Goal: Task Accomplishment & Management: Use online tool/utility

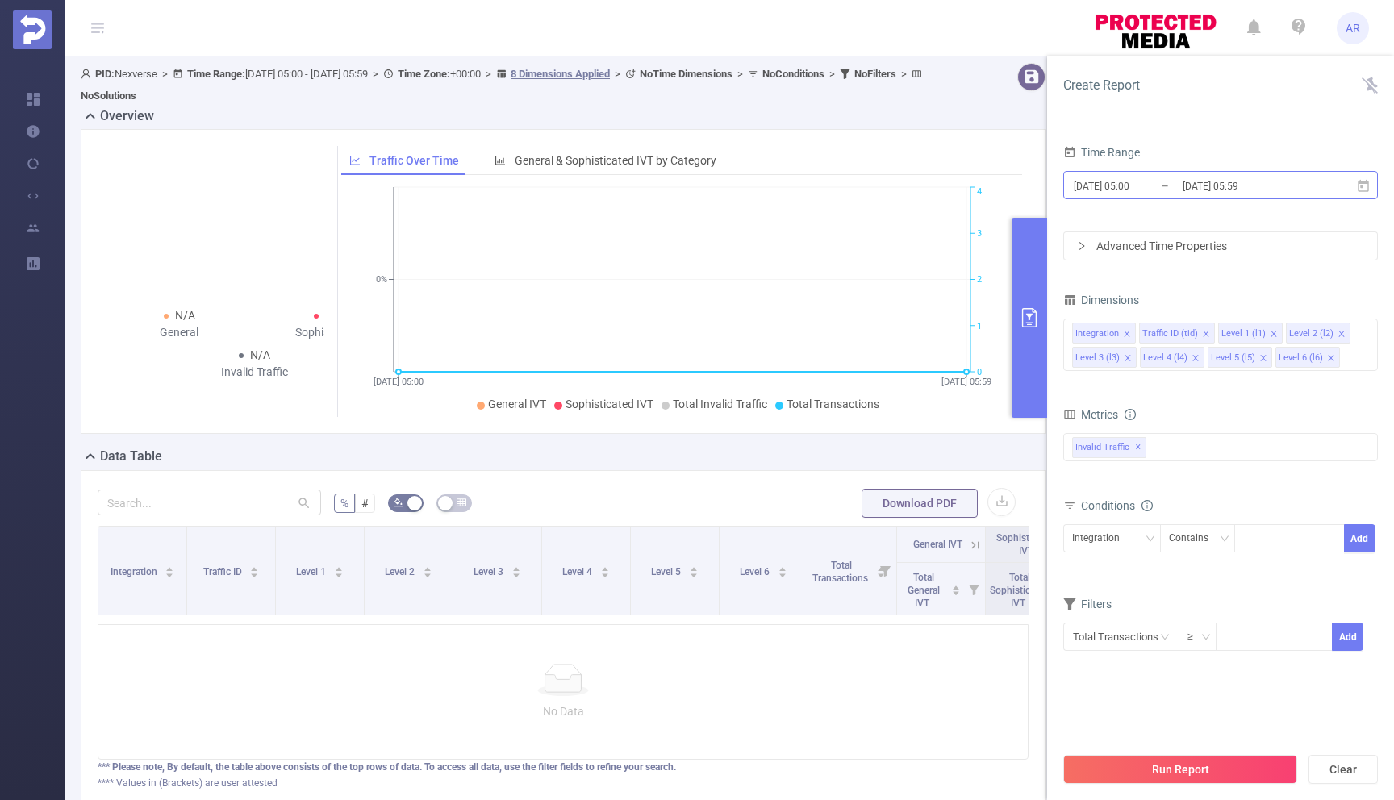
click at [1245, 191] on input "[DATE] 05:59" at bounding box center [1246, 186] width 131 height 22
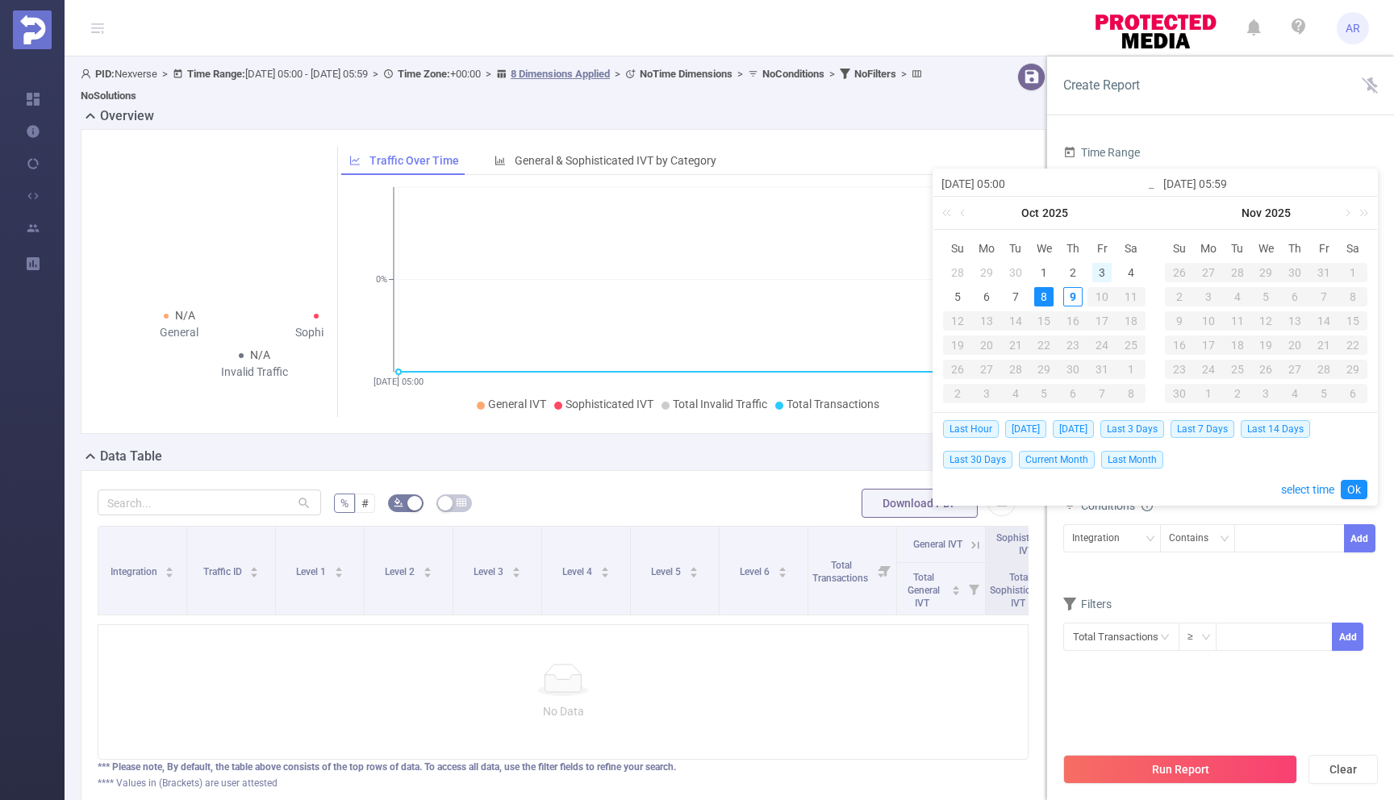
click at [1102, 273] on div "3" at bounding box center [1101, 272] width 19 height 19
type input "[DATE] 05:00"
type input "[DATE] 05:59"
type input "[DATE] 05:00"
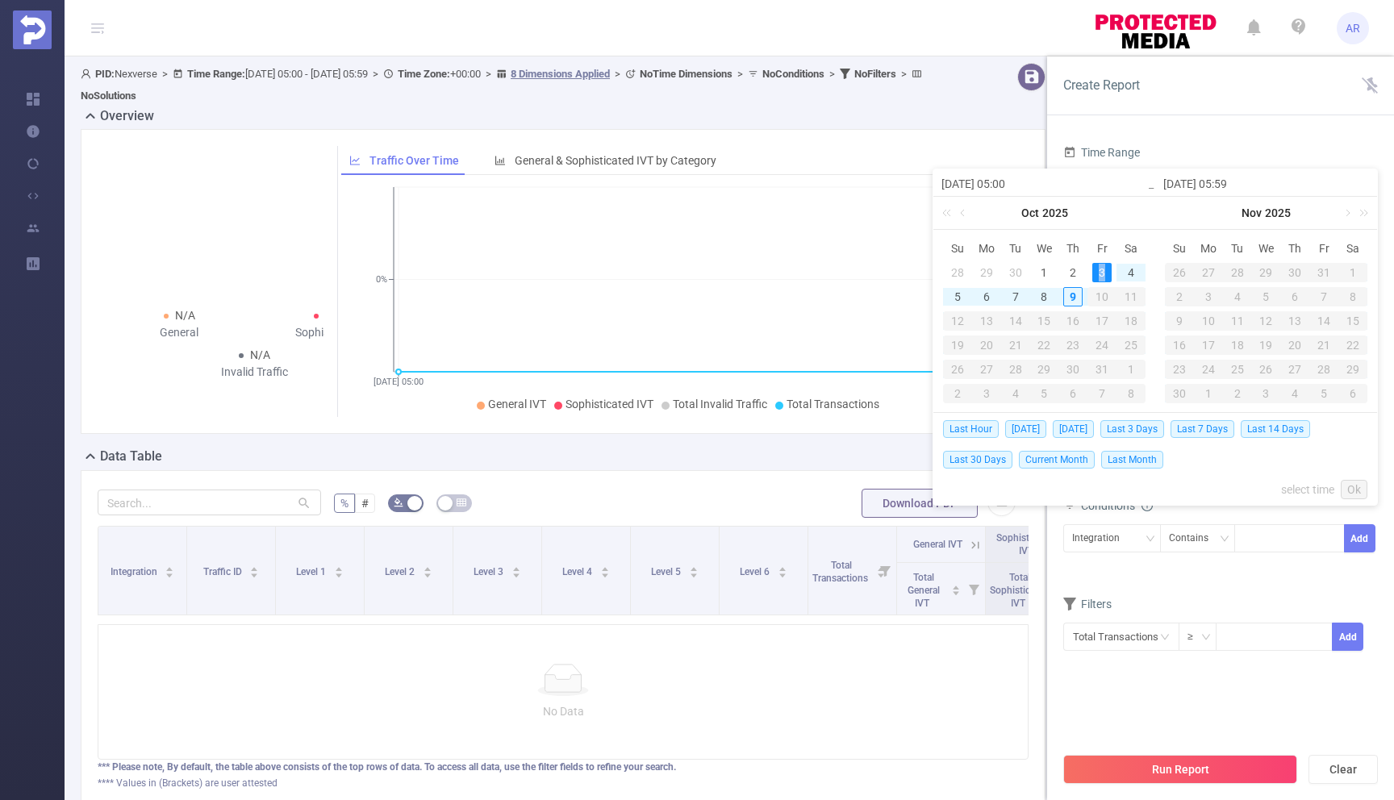
type input "[DATE] 05:59"
click at [1352, 489] on link "Ok" at bounding box center [1354, 489] width 27 height 19
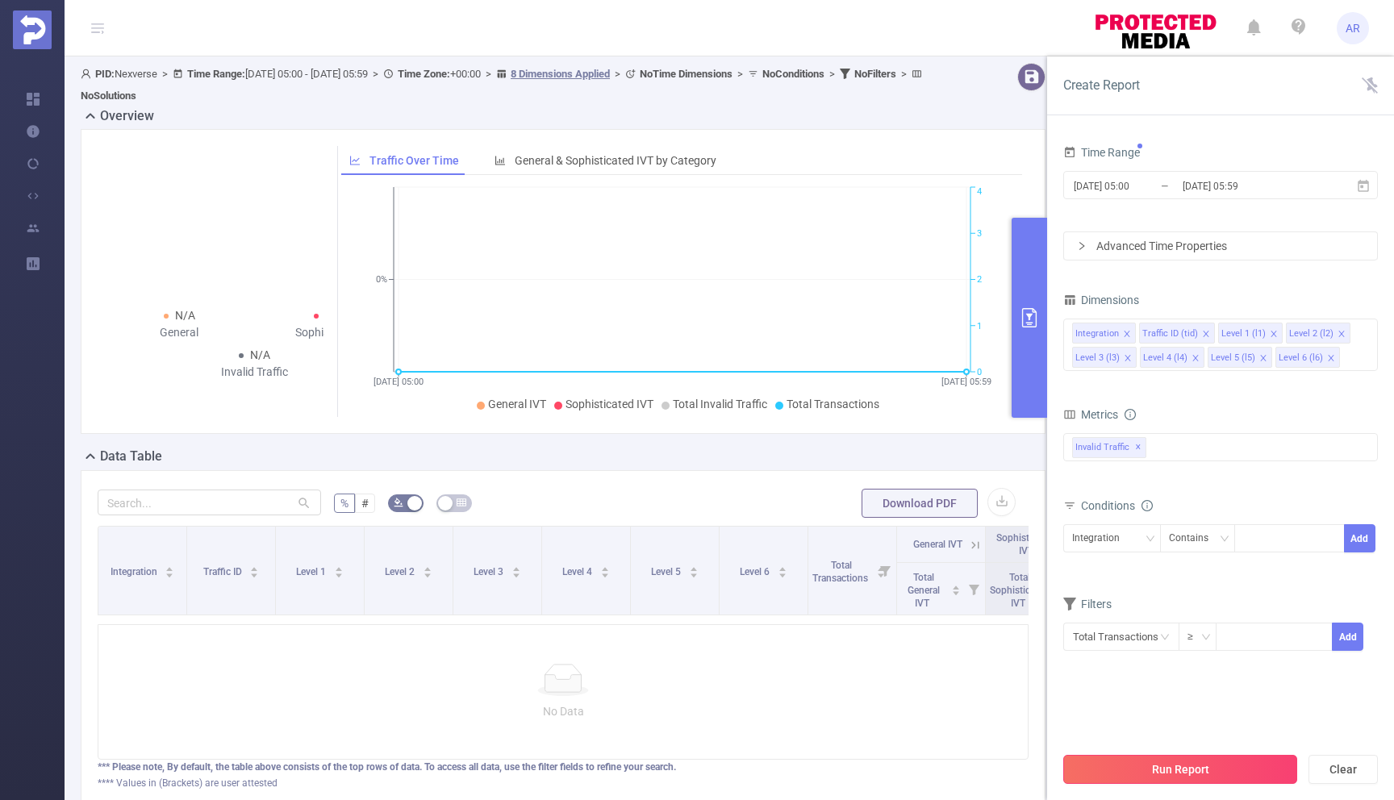
click at [1196, 765] on button "Run Report" at bounding box center [1180, 769] width 234 height 29
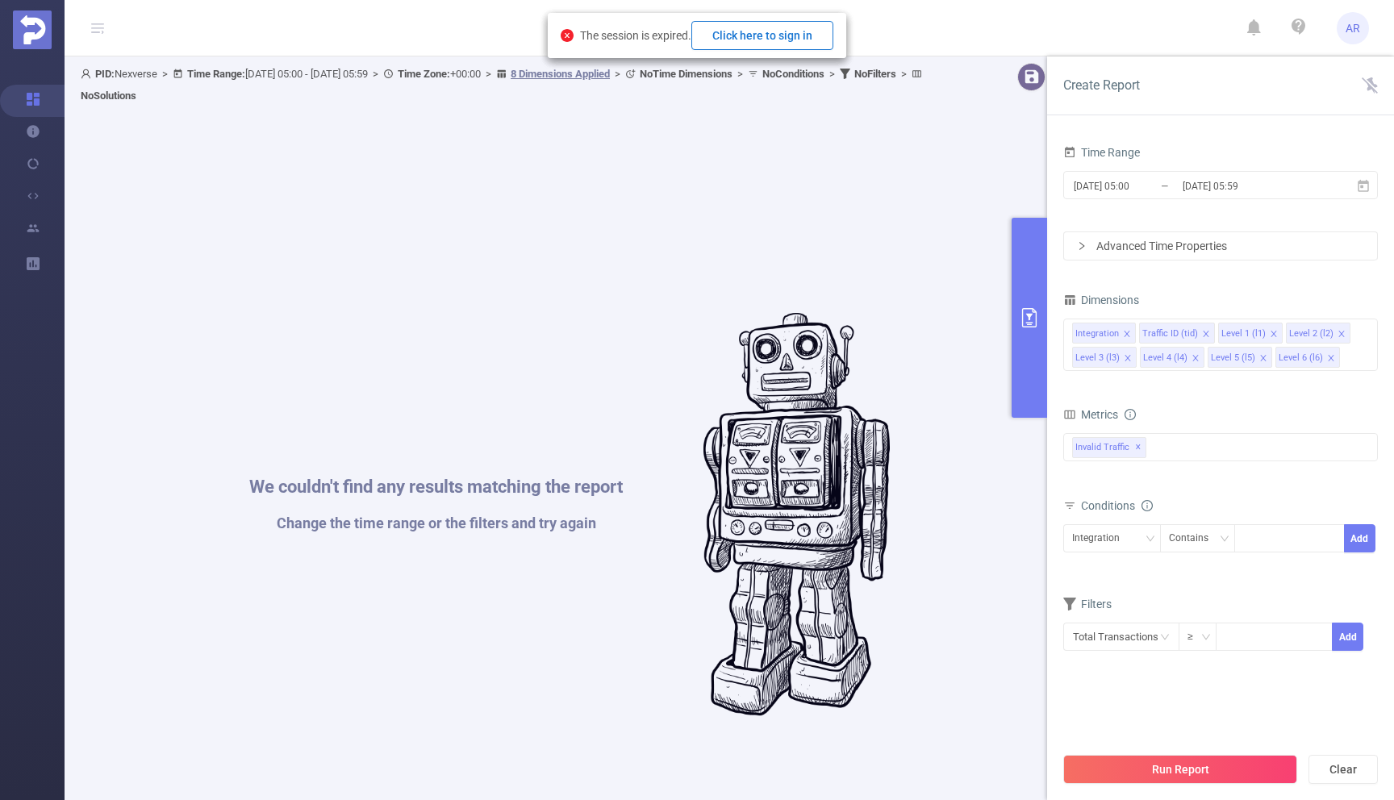
click at [769, 35] on button "Click here to sign in" at bounding box center [762, 35] width 142 height 29
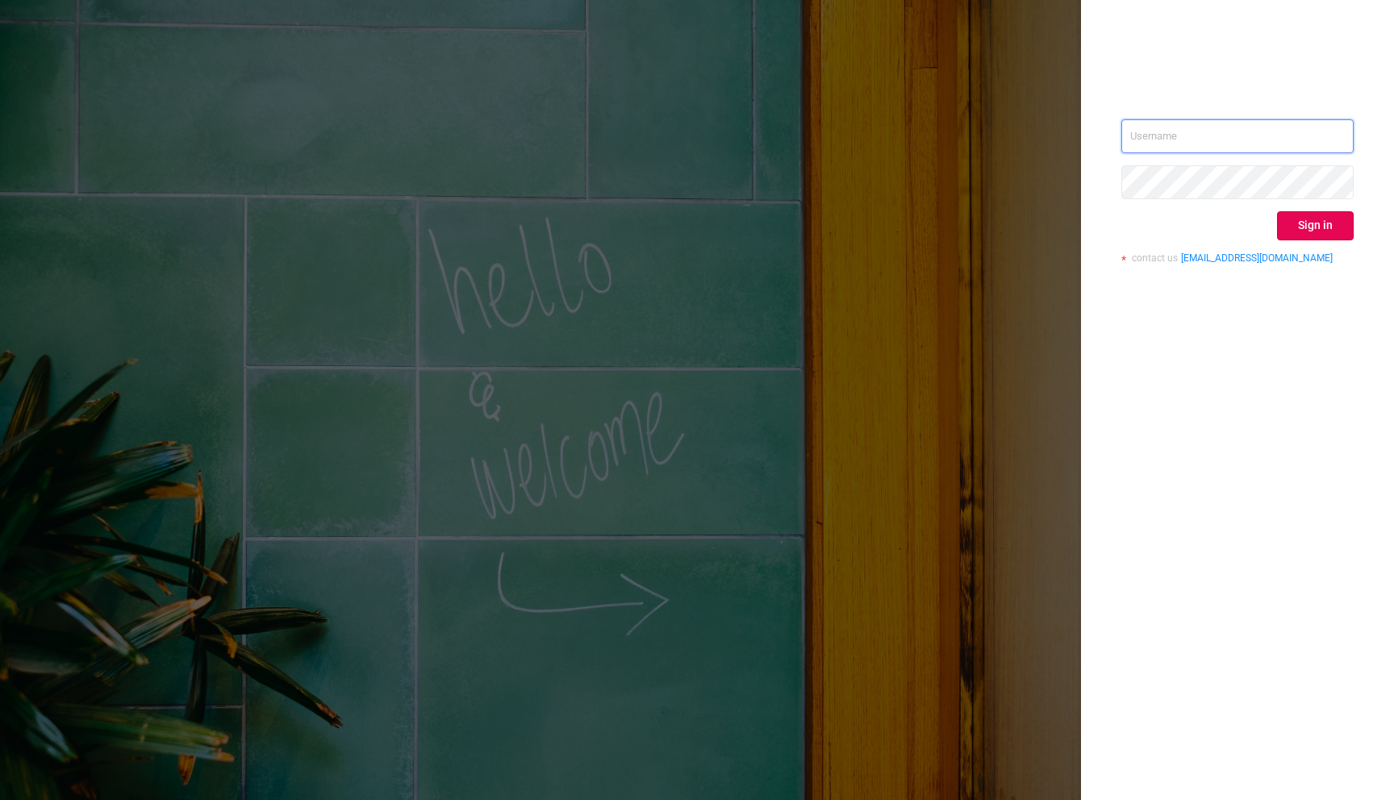
click at [1165, 131] on input "text" at bounding box center [1237, 136] width 232 height 34
type input "[EMAIL_ADDRESS][DOMAIN_NAME]"
click at [1339, 231] on button "Sign in" at bounding box center [1315, 225] width 77 height 29
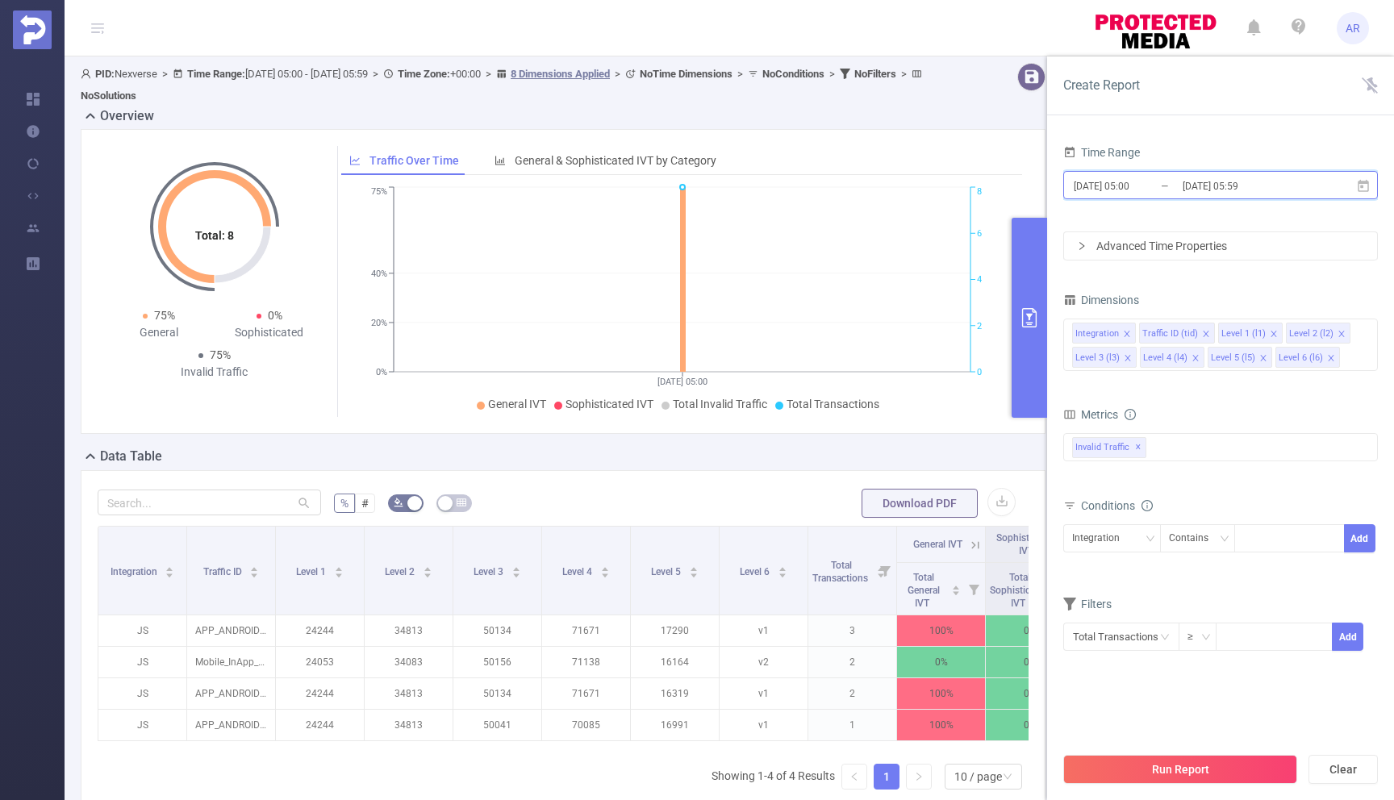
click at [1252, 172] on span "[DATE] 05:00 _ [DATE] 05:59" at bounding box center [1220, 185] width 315 height 28
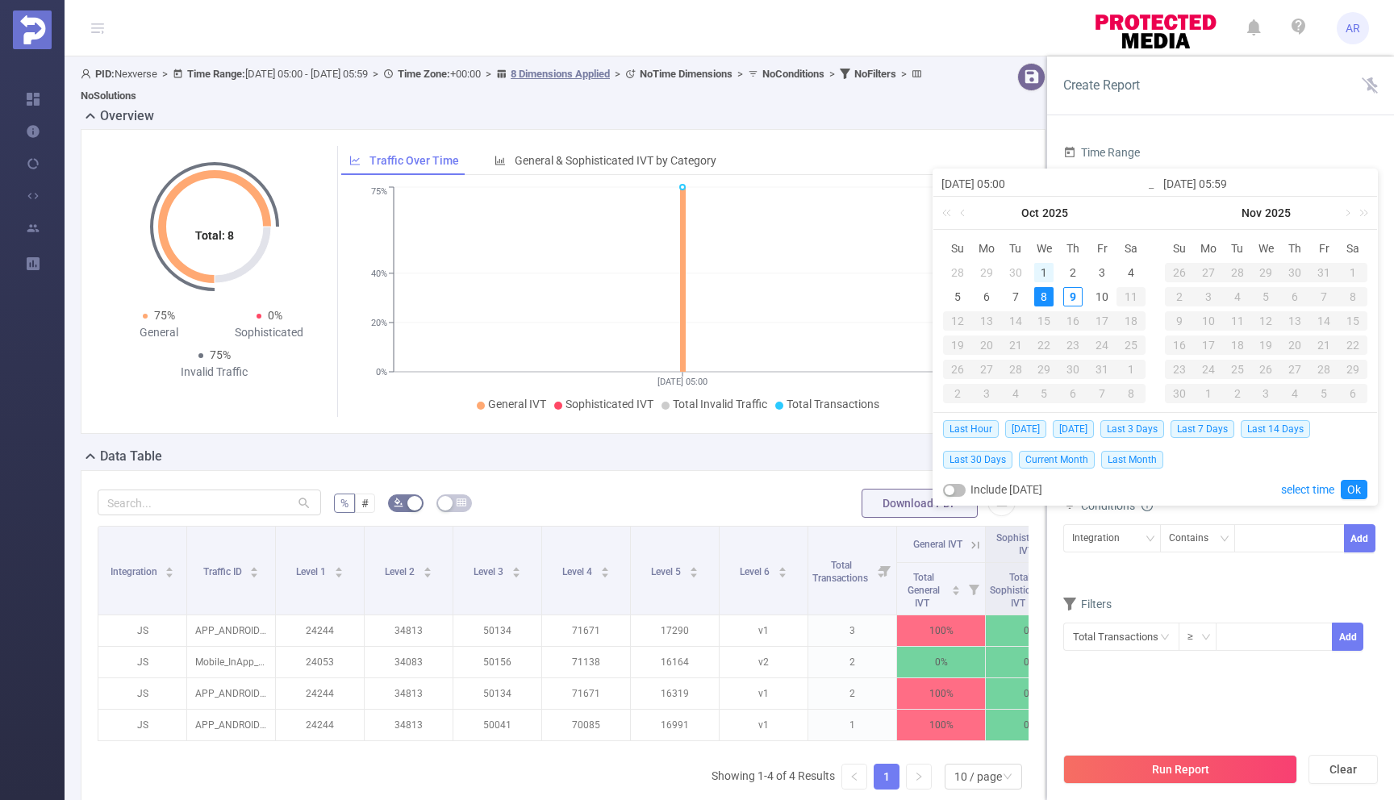
click at [1047, 273] on div "1" at bounding box center [1043, 272] width 19 height 19
click at [1104, 272] on div "3" at bounding box center [1101, 272] width 19 height 19
type input "[DATE] 05:00"
type input "[DATE] 05:59"
type input "[DATE] 05:00"
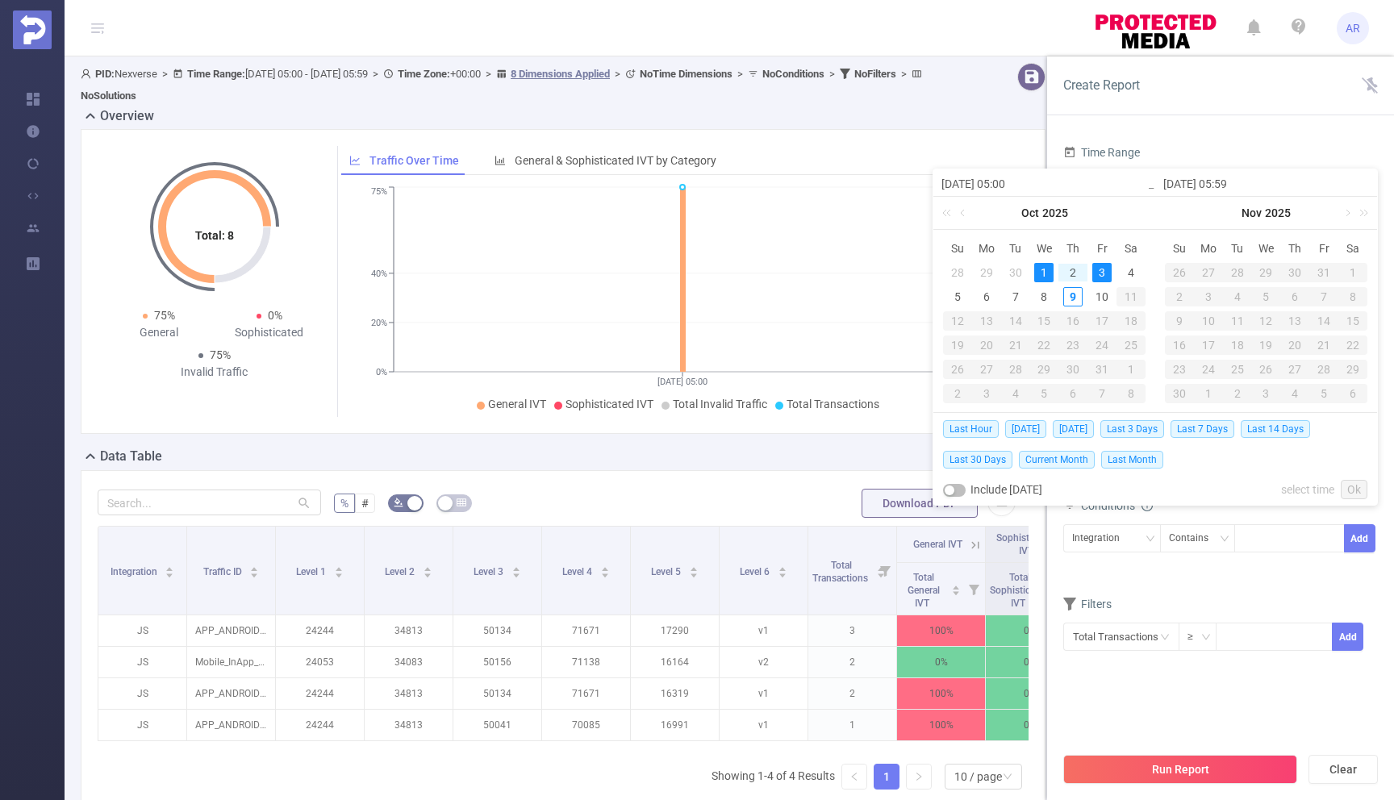
type input "[DATE] 05:59"
click at [1104, 272] on div "3" at bounding box center [1101, 272] width 19 height 19
click at [1126, 273] on div "4" at bounding box center [1130, 272] width 19 height 19
type input "[DATE] 05:00"
type input "[DATE] 05:59"
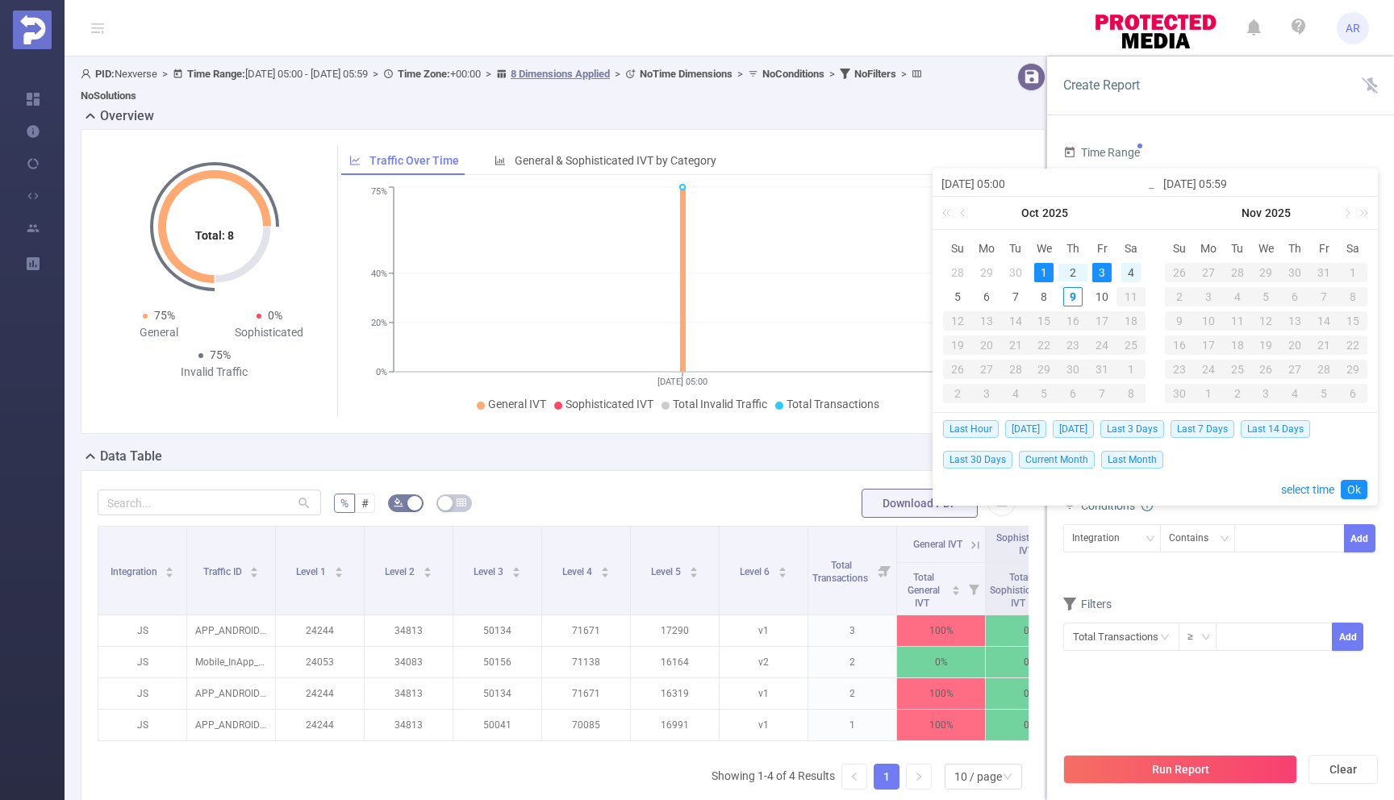
type input "[DATE] 05:00"
type input "[DATE] 05:59"
click at [1350, 491] on link "Ok" at bounding box center [1354, 489] width 27 height 19
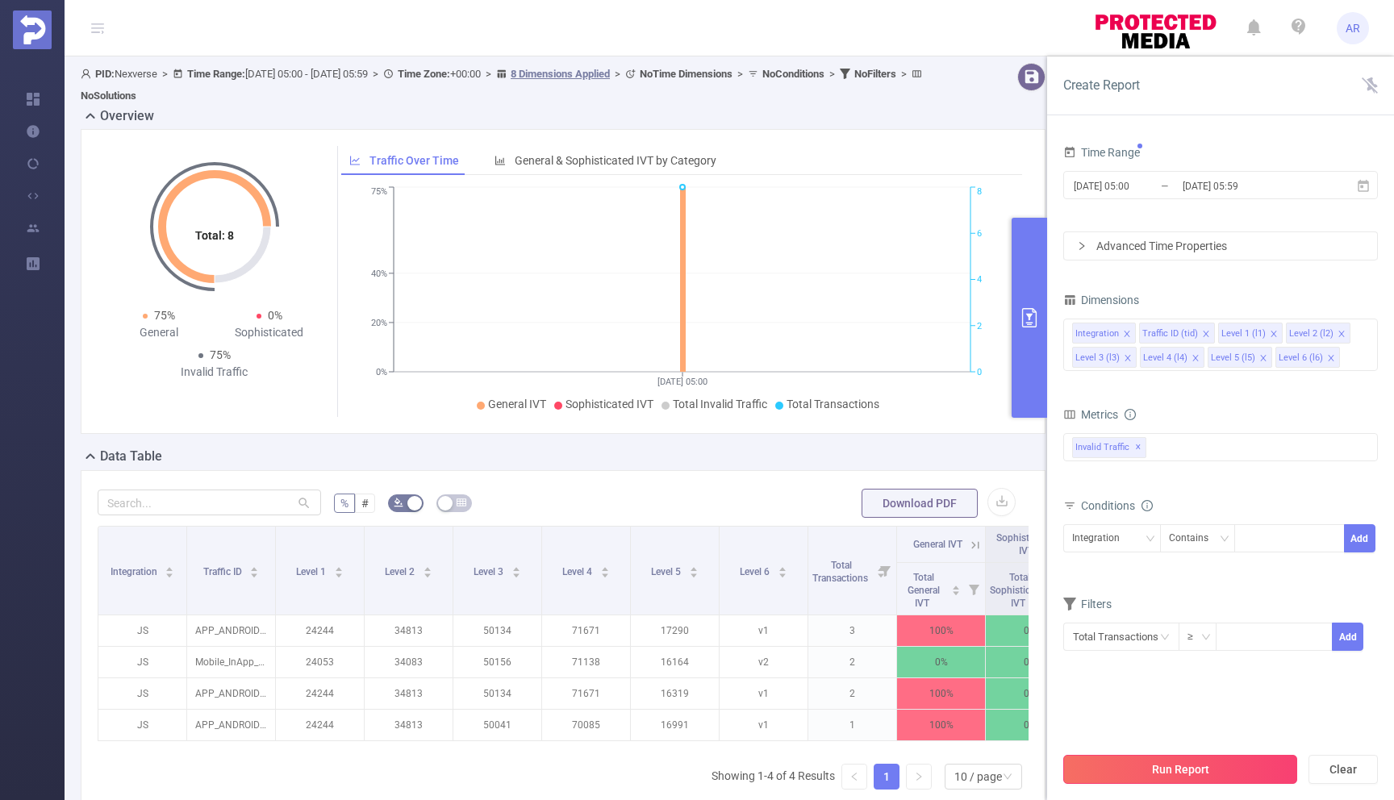
click at [1183, 776] on button "Run Report" at bounding box center [1180, 769] width 234 height 29
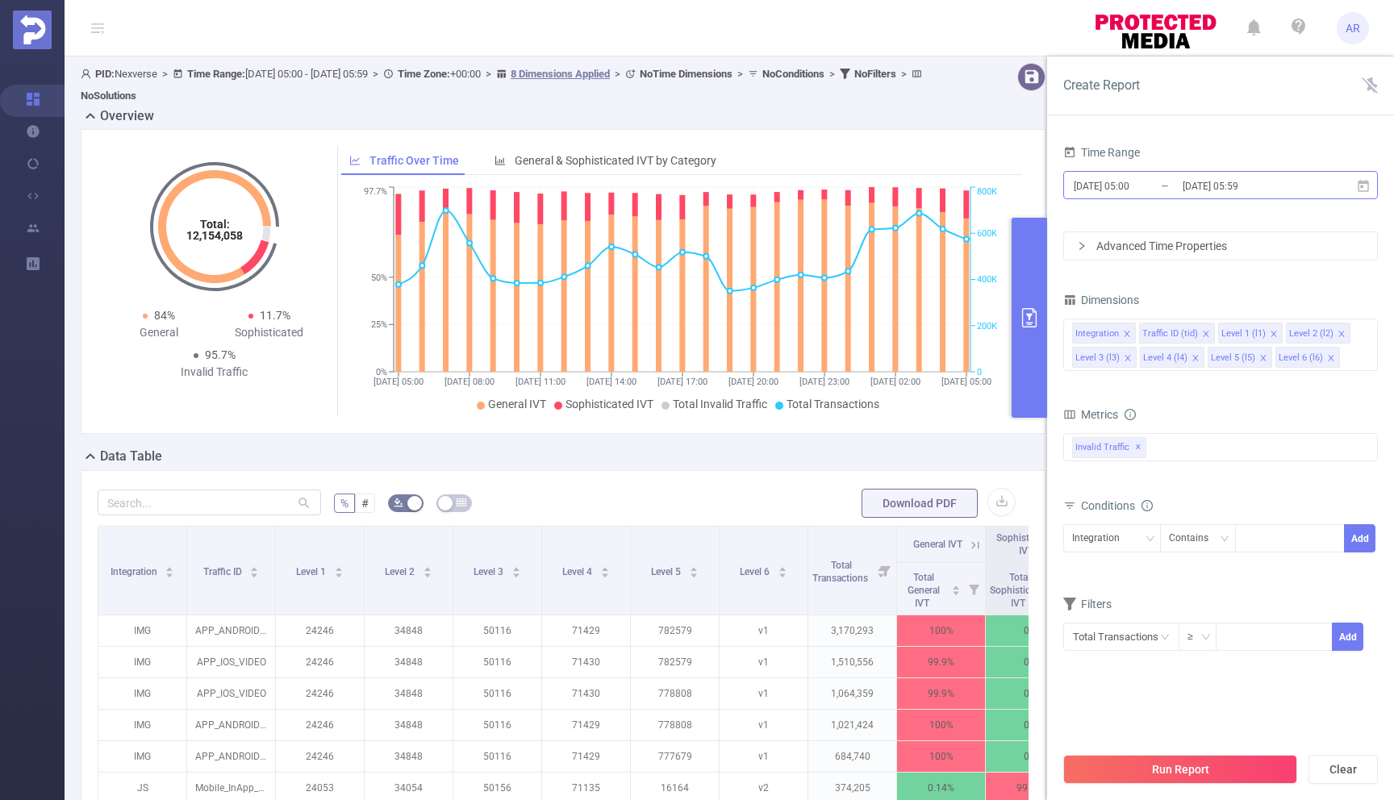
click at [1247, 189] on input "[DATE] 05:59" at bounding box center [1246, 186] width 131 height 22
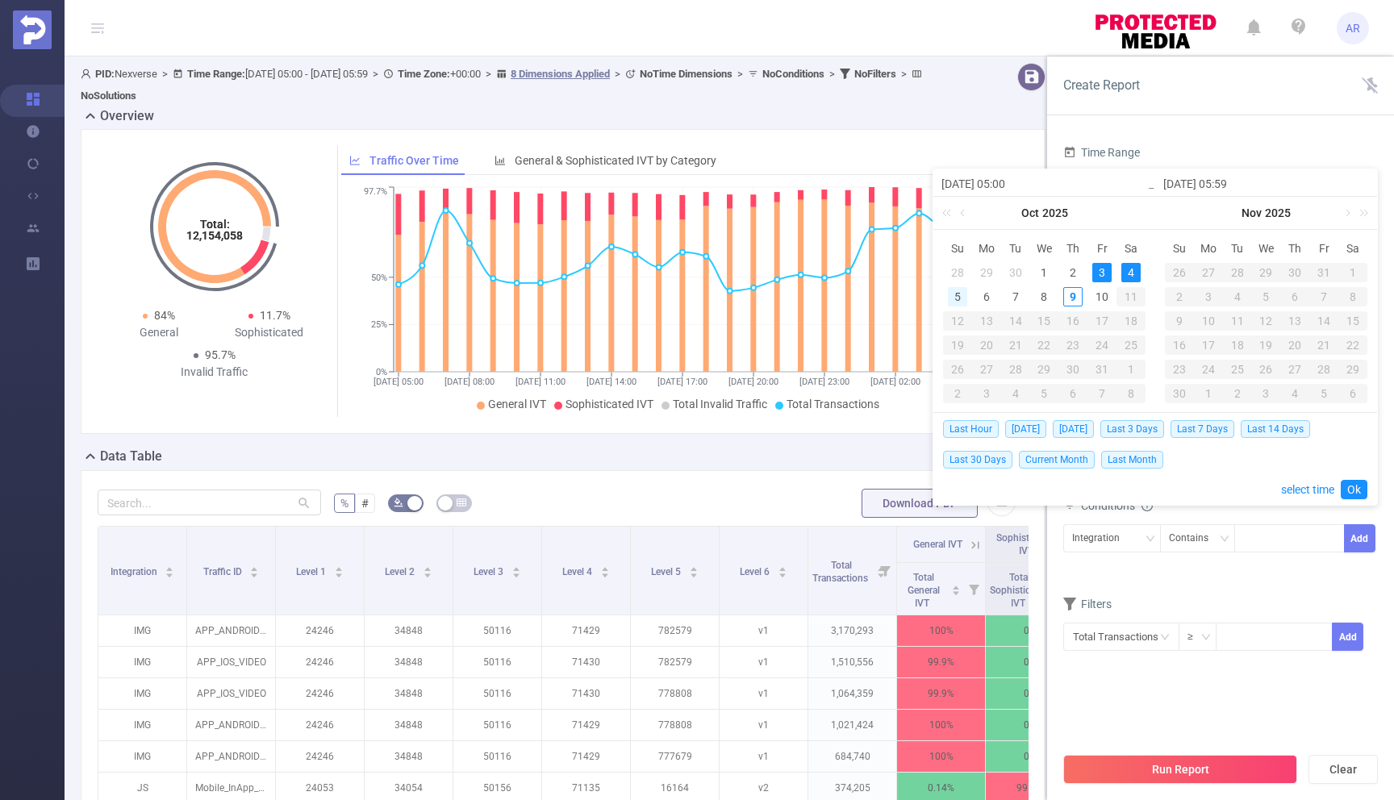
click at [957, 295] on div "5" at bounding box center [957, 296] width 19 height 19
click at [988, 298] on div "6" at bounding box center [986, 296] width 19 height 19
type input "[DATE] 05:00"
type input "[DATE] 05:59"
type input "[DATE] 05:00"
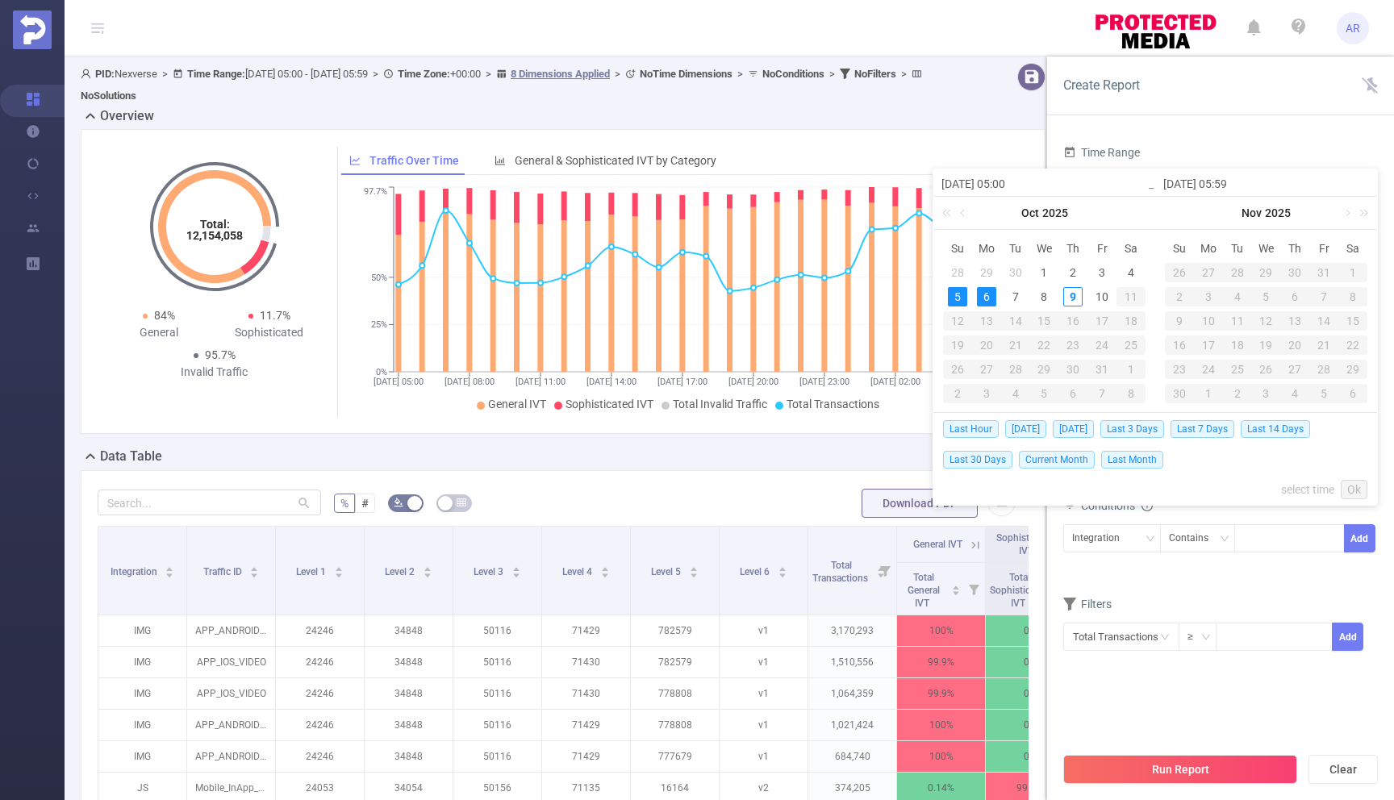
type input "[DATE] 05:59"
click at [1360, 490] on link "Ok" at bounding box center [1354, 489] width 27 height 19
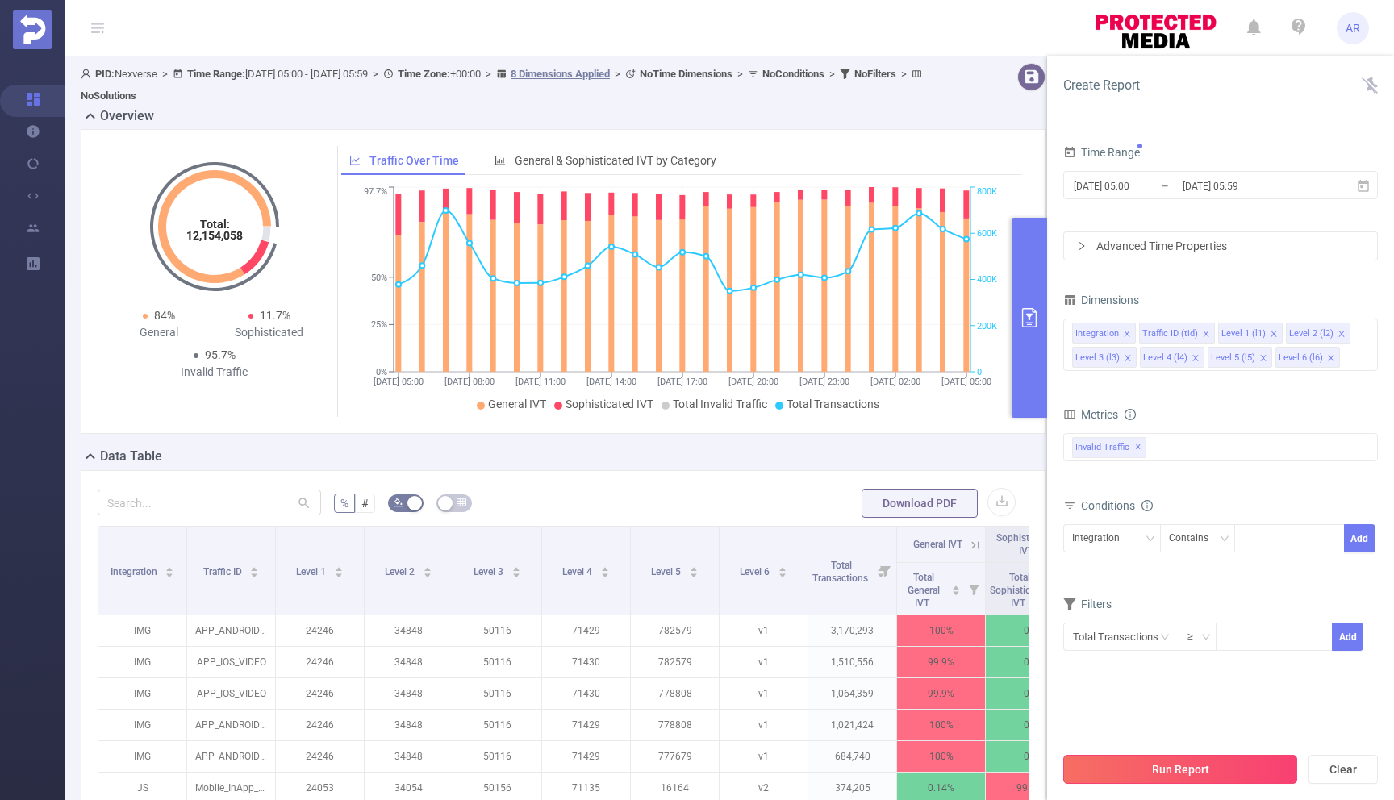
click at [1188, 773] on button "Run Report" at bounding box center [1180, 769] width 234 height 29
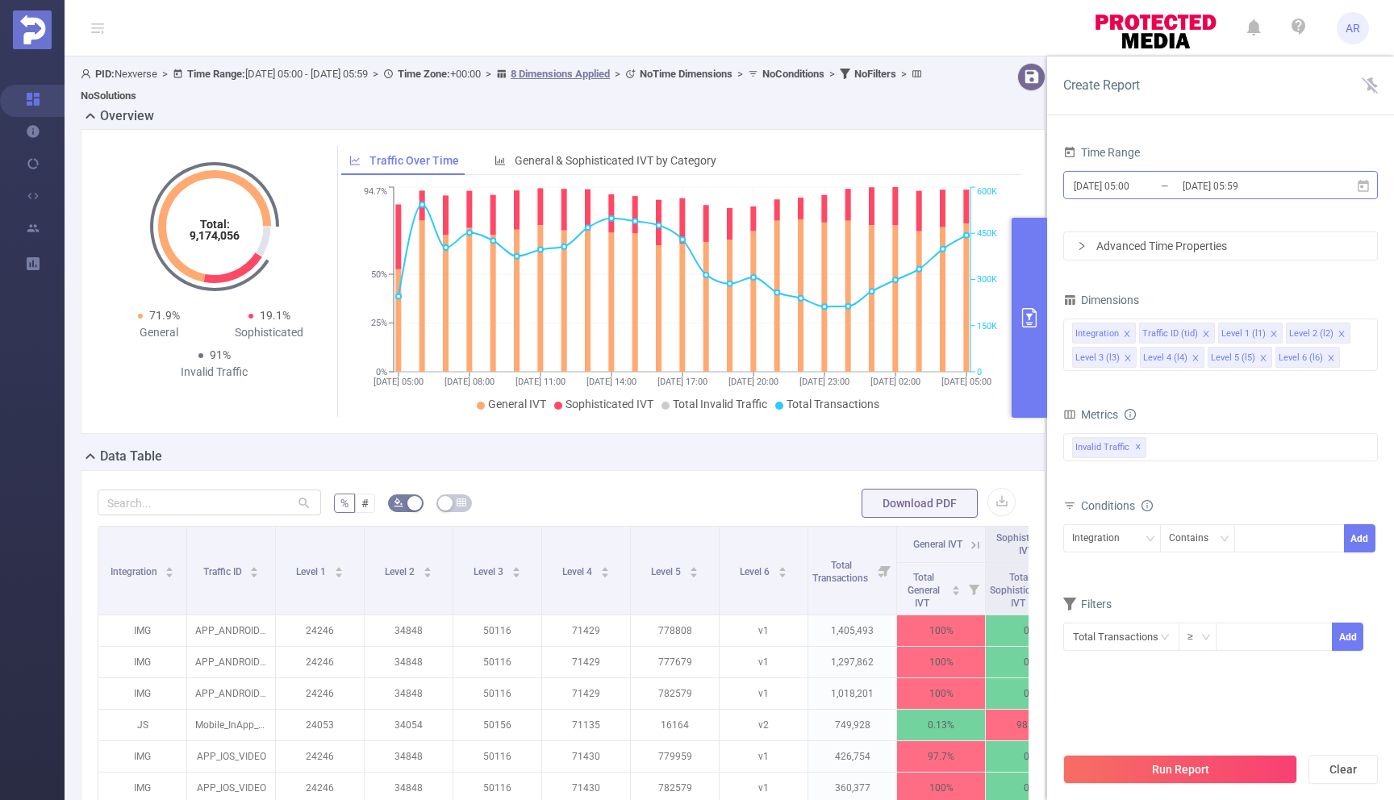
click at [1232, 182] on input "[DATE] 05:59" at bounding box center [1246, 186] width 131 height 22
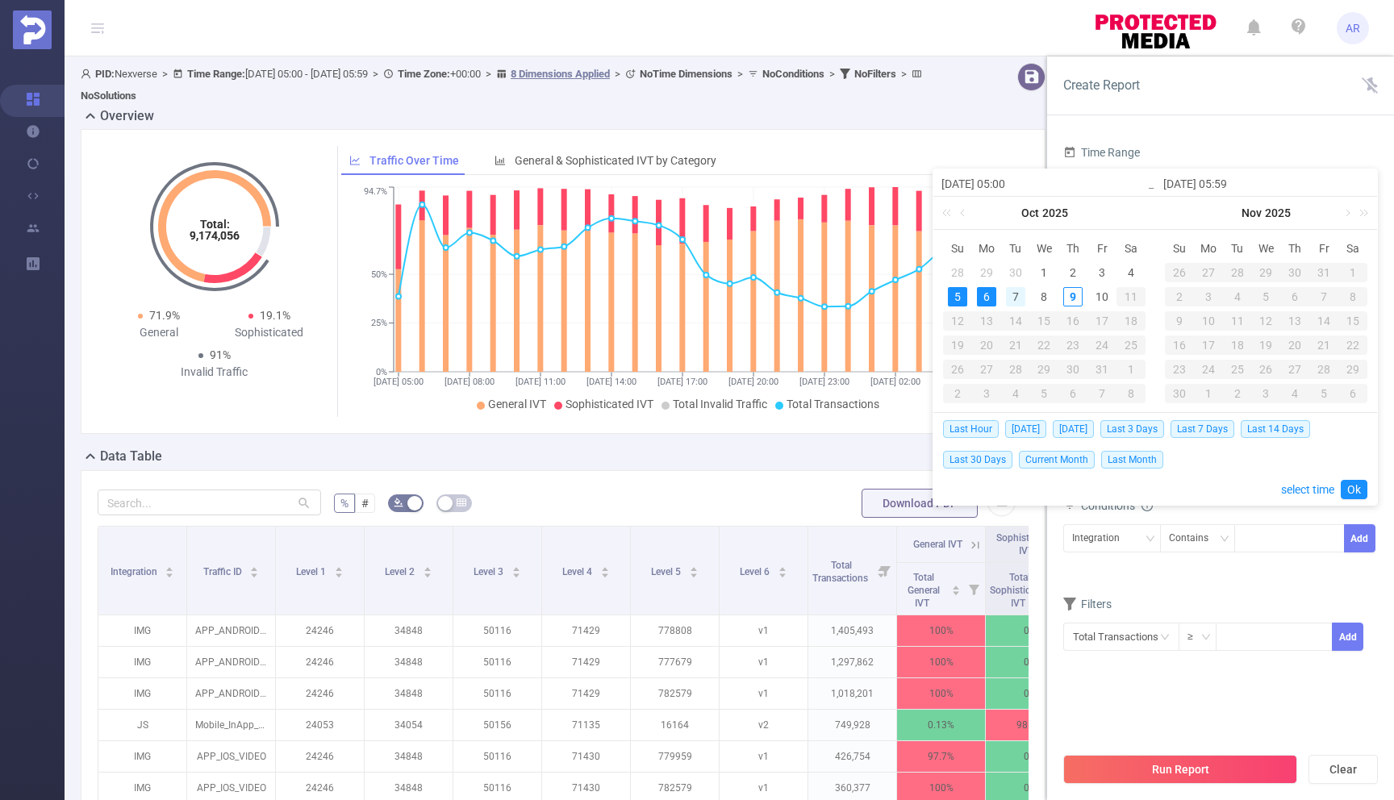
click at [1011, 295] on div "7" at bounding box center [1015, 296] width 19 height 19
click at [1048, 294] on div "8" at bounding box center [1043, 296] width 19 height 19
type input "[DATE] 05:00"
type input "[DATE] 05:59"
type input "[DATE] 05:00"
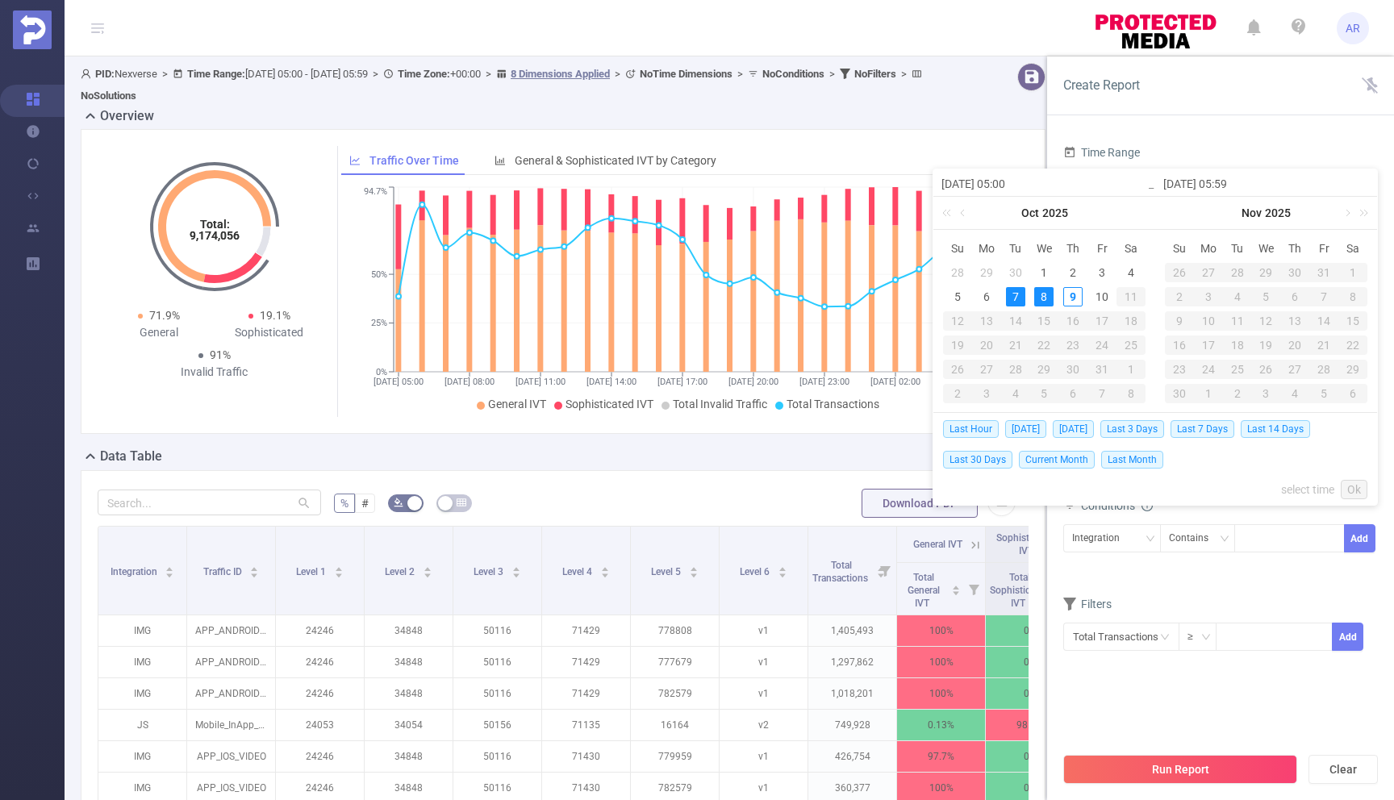
type input "[DATE] 05:59"
click at [1359, 485] on link "Ok" at bounding box center [1354, 489] width 27 height 19
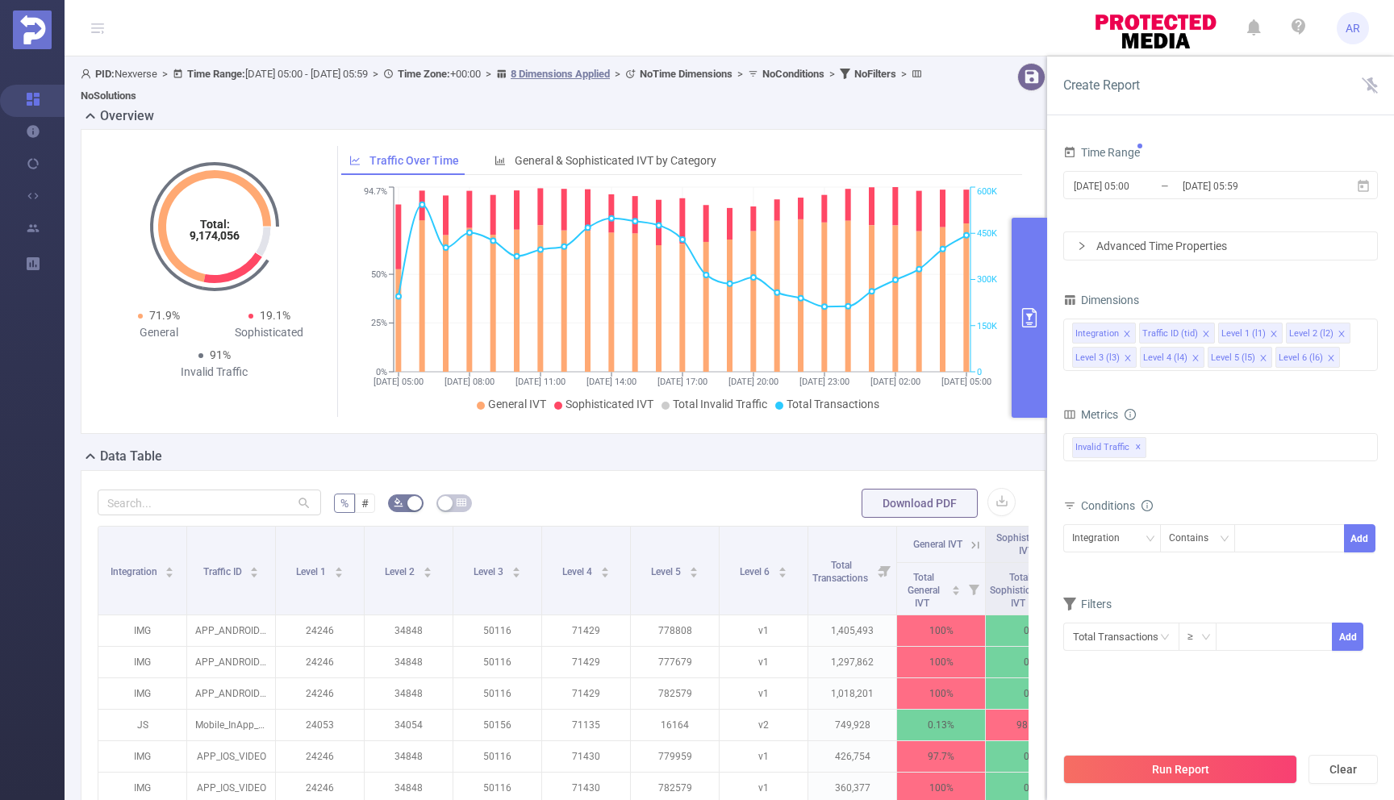
click at [1232, 784] on div "Run Report Clear" at bounding box center [1220, 769] width 347 height 61
click at [1215, 771] on button "Run Report" at bounding box center [1180, 769] width 234 height 29
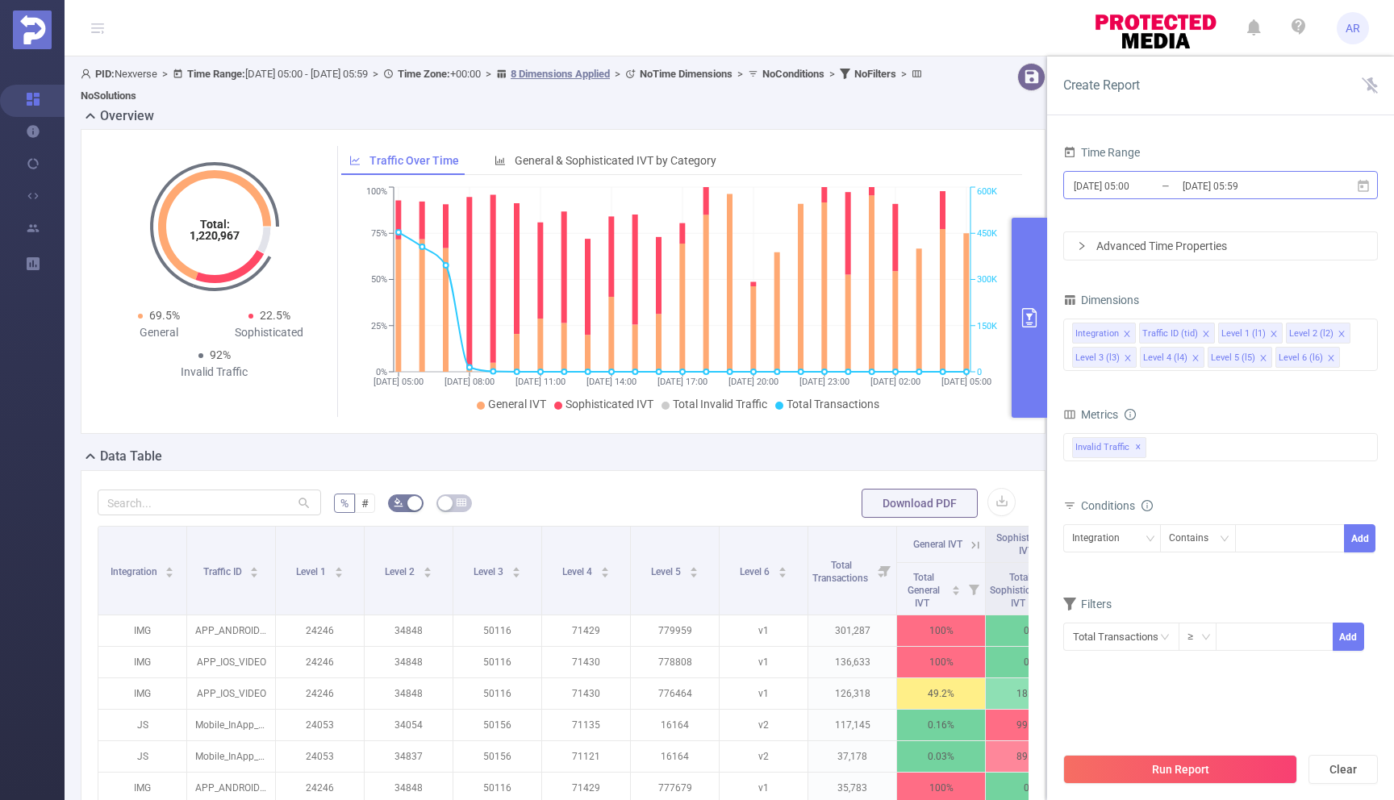
click at [1299, 189] on input "[DATE] 05:59" at bounding box center [1246, 186] width 131 height 22
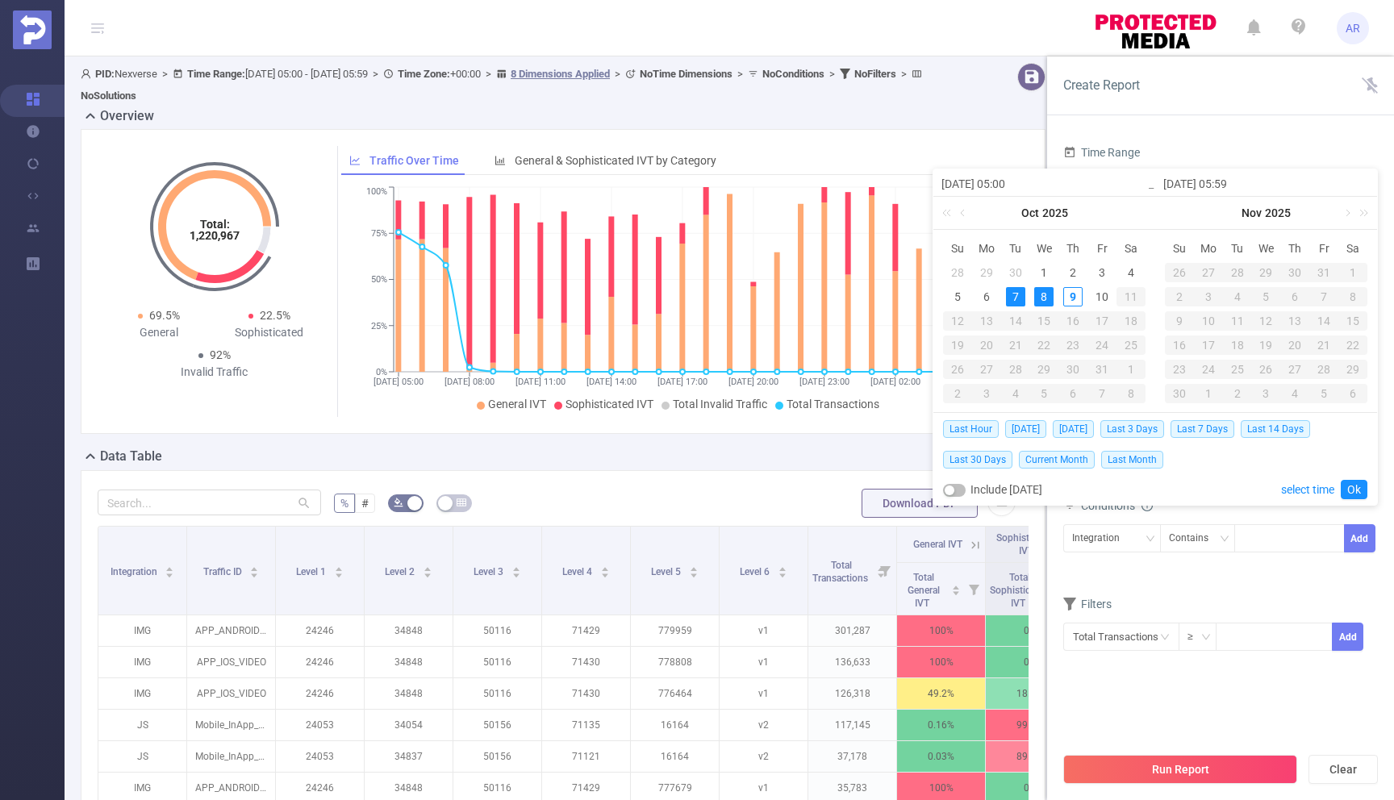
click at [1046, 298] on div "8" at bounding box center [1043, 296] width 19 height 19
click at [1074, 298] on div "9" at bounding box center [1072, 296] width 19 height 19
type input "[DATE] 05:00"
type input "[DATE] 05:59"
type input "[DATE] 05:00"
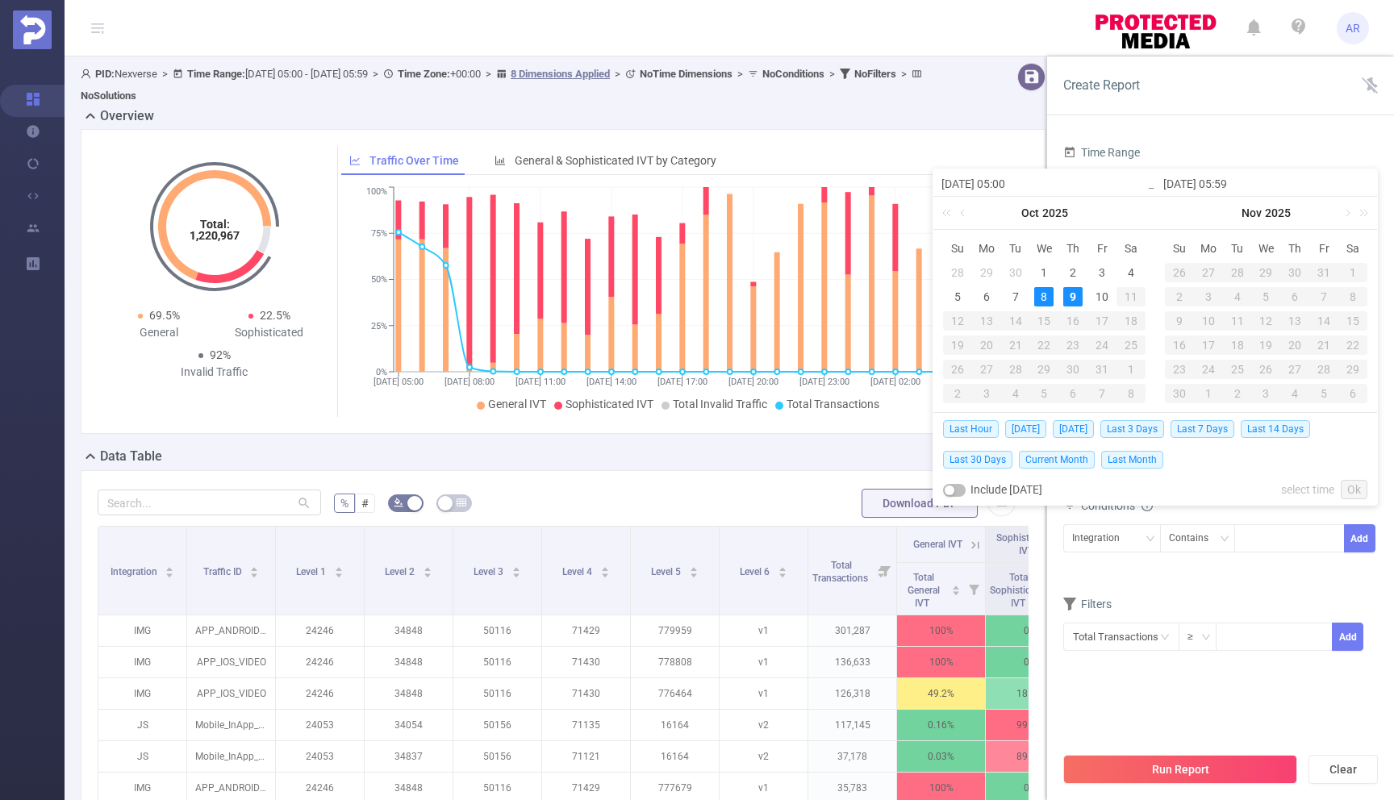
type input "[DATE] 05:59"
click at [1348, 490] on link "Ok" at bounding box center [1354, 489] width 27 height 19
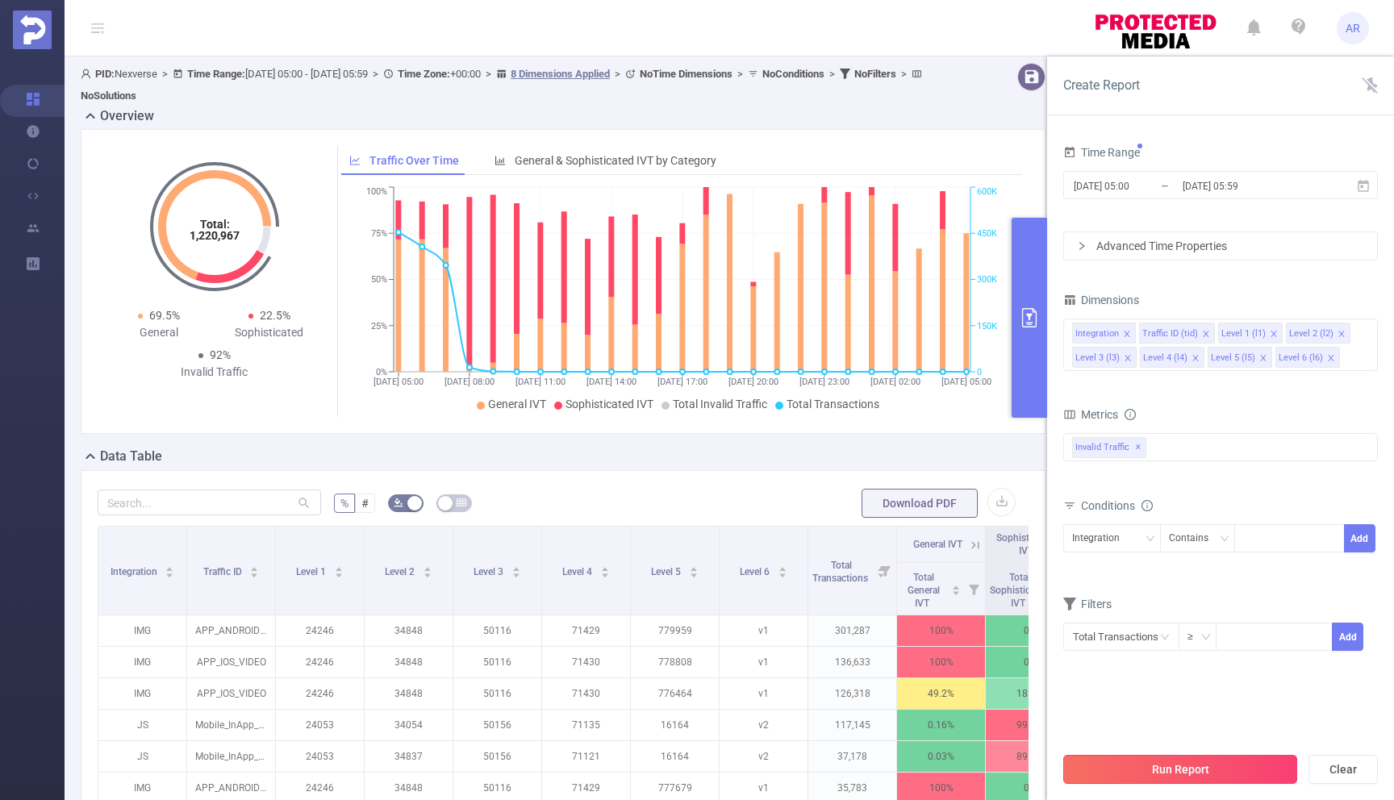
click at [1162, 766] on button "Run Report" at bounding box center [1180, 769] width 234 height 29
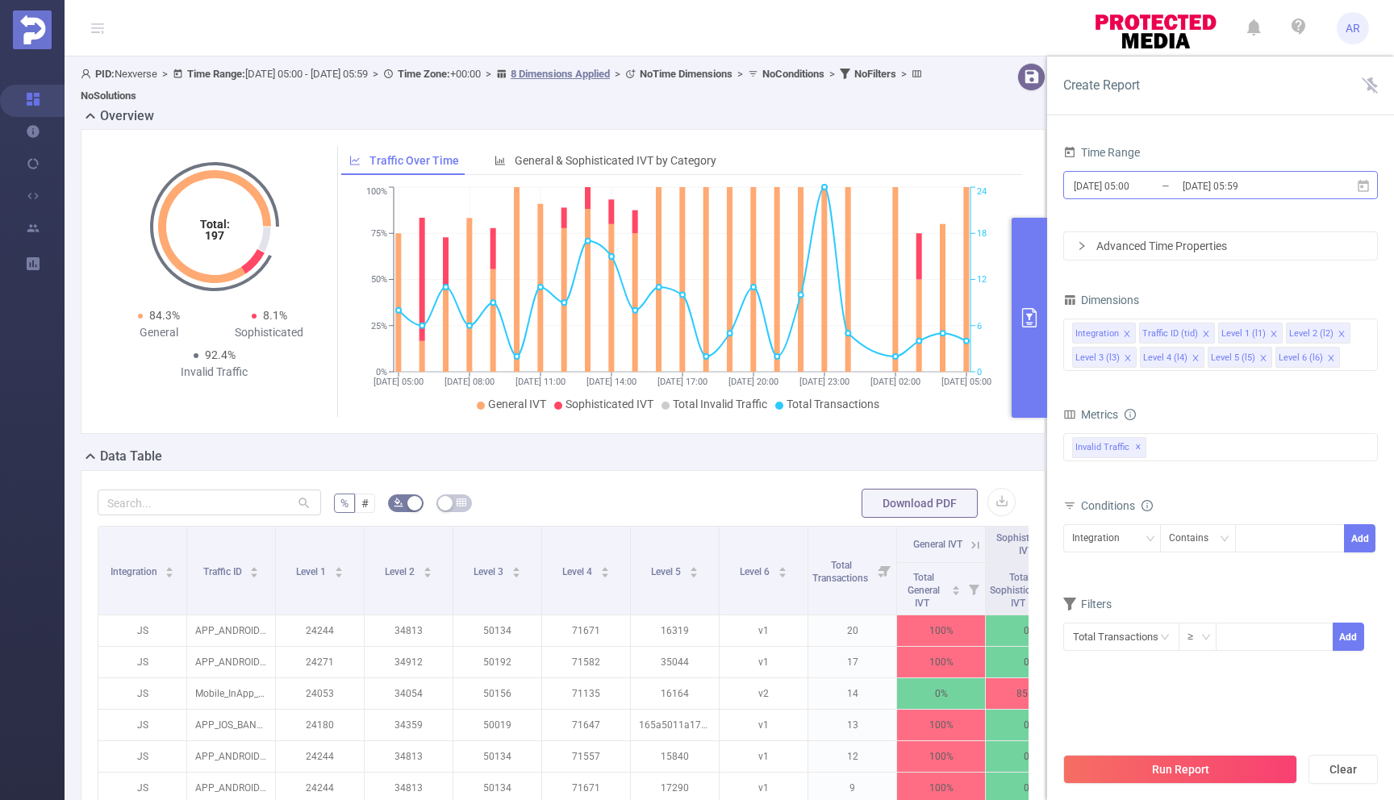
click at [1244, 190] on input "[DATE] 05:59" at bounding box center [1246, 186] width 131 height 22
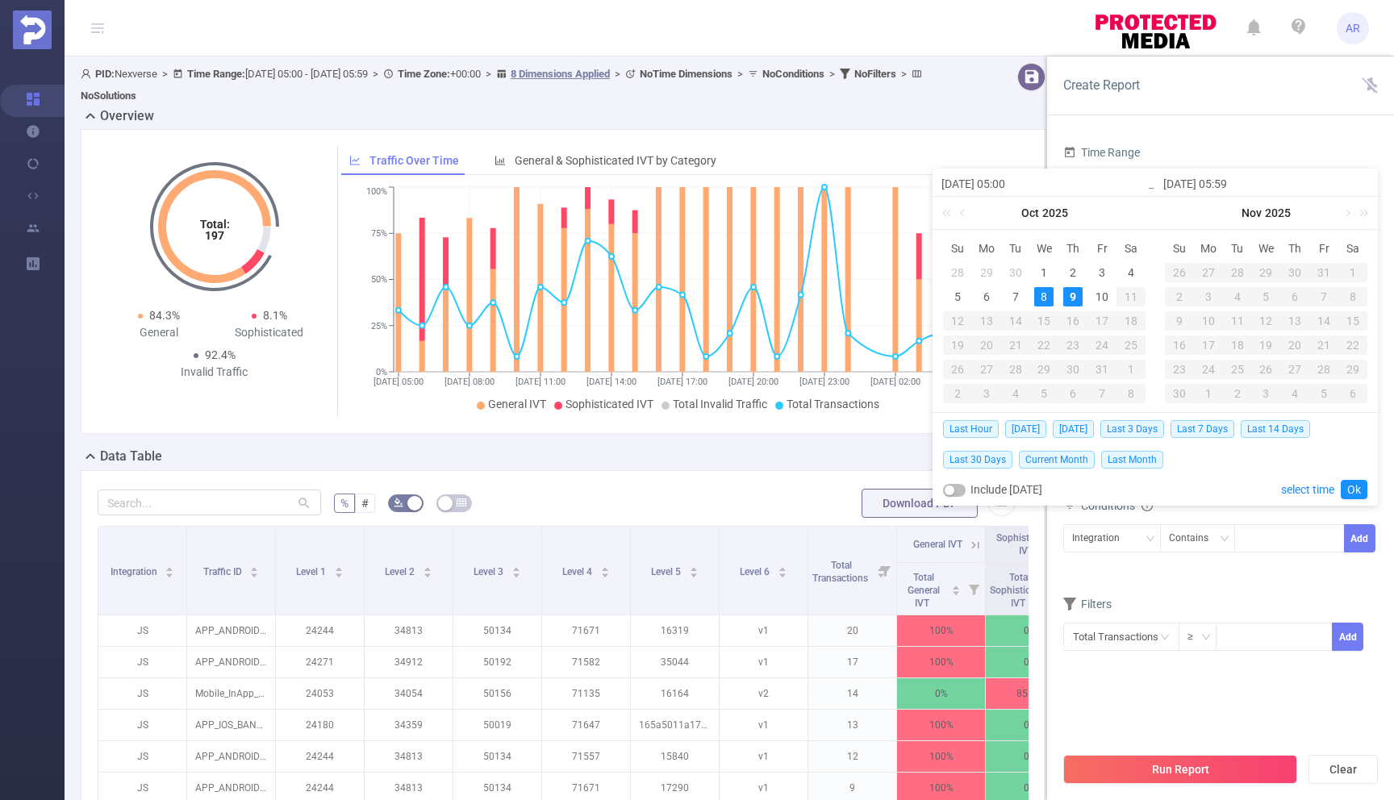
click at [1073, 294] on div "9" at bounding box center [1072, 296] width 19 height 19
click at [1098, 294] on div "10" at bounding box center [1101, 296] width 19 height 19
type input "[DATE] 05:00"
type input "[DATE] 10:00"
type input "[DATE] 05:00"
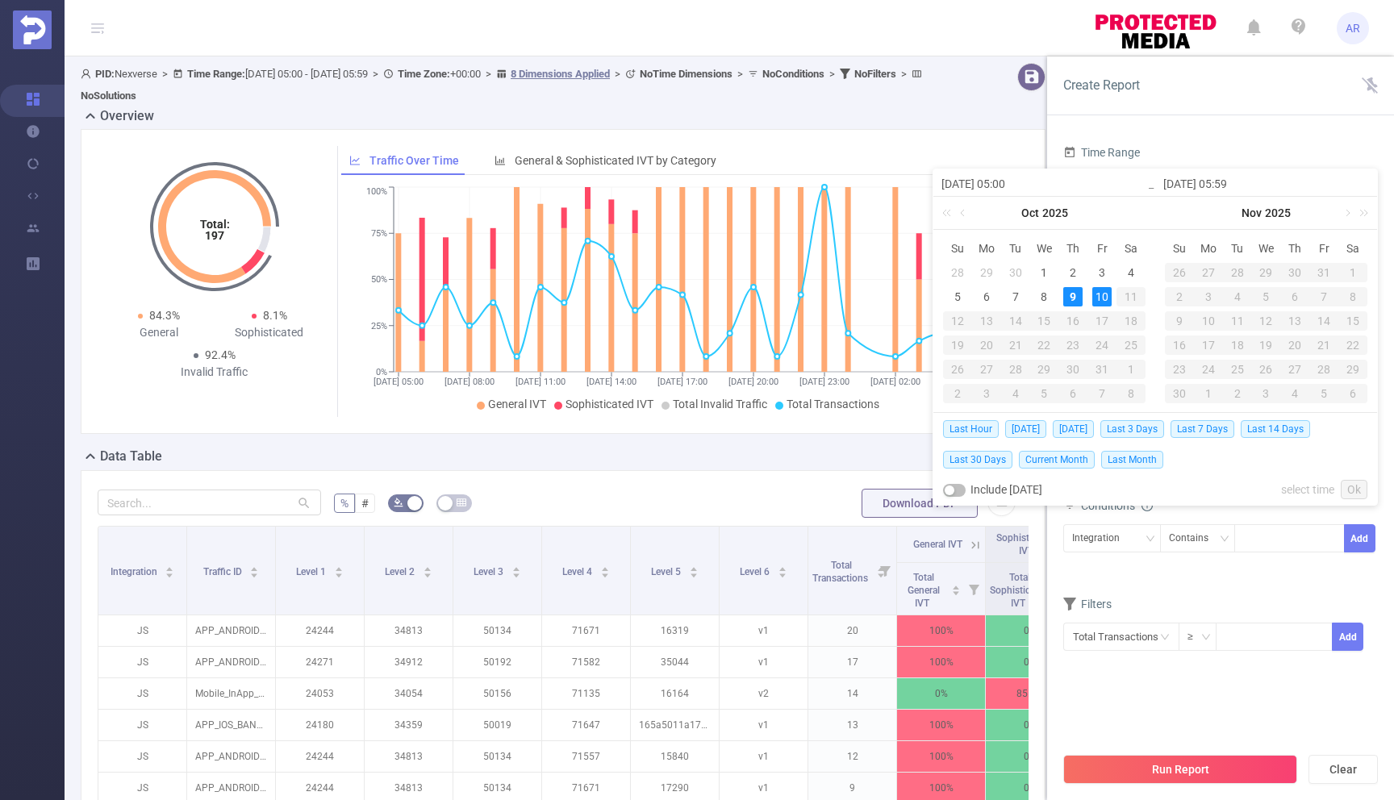
type input "[DATE] 10:00"
click at [1104, 296] on div "10" at bounding box center [1101, 296] width 19 height 19
click at [1073, 296] on div "9" at bounding box center [1072, 296] width 19 height 19
click at [1101, 298] on div "10" at bounding box center [1101, 296] width 19 height 19
click at [1070, 298] on div "9" at bounding box center [1072, 296] width 19 height 19
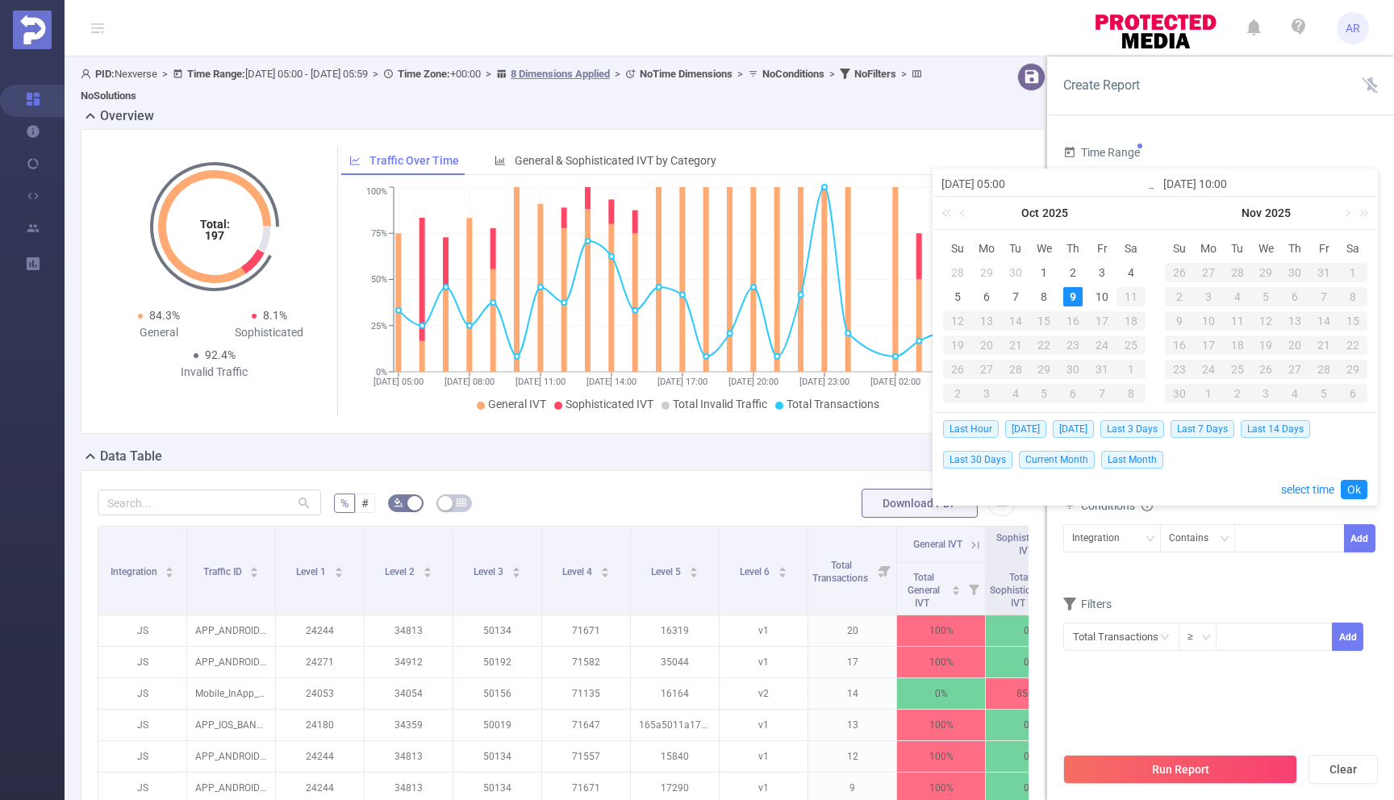
click at [1070, 298] on div "9" at bounding box center [1072, 296] width 19 height 19
click at [1041, 294] on div "8" at bounding box center [1043, 296] width 19 height 19
type input "[DATE] 05:00"
click at [960, 488] on button "button" at bounding box center [954, 490] width 23 height 13
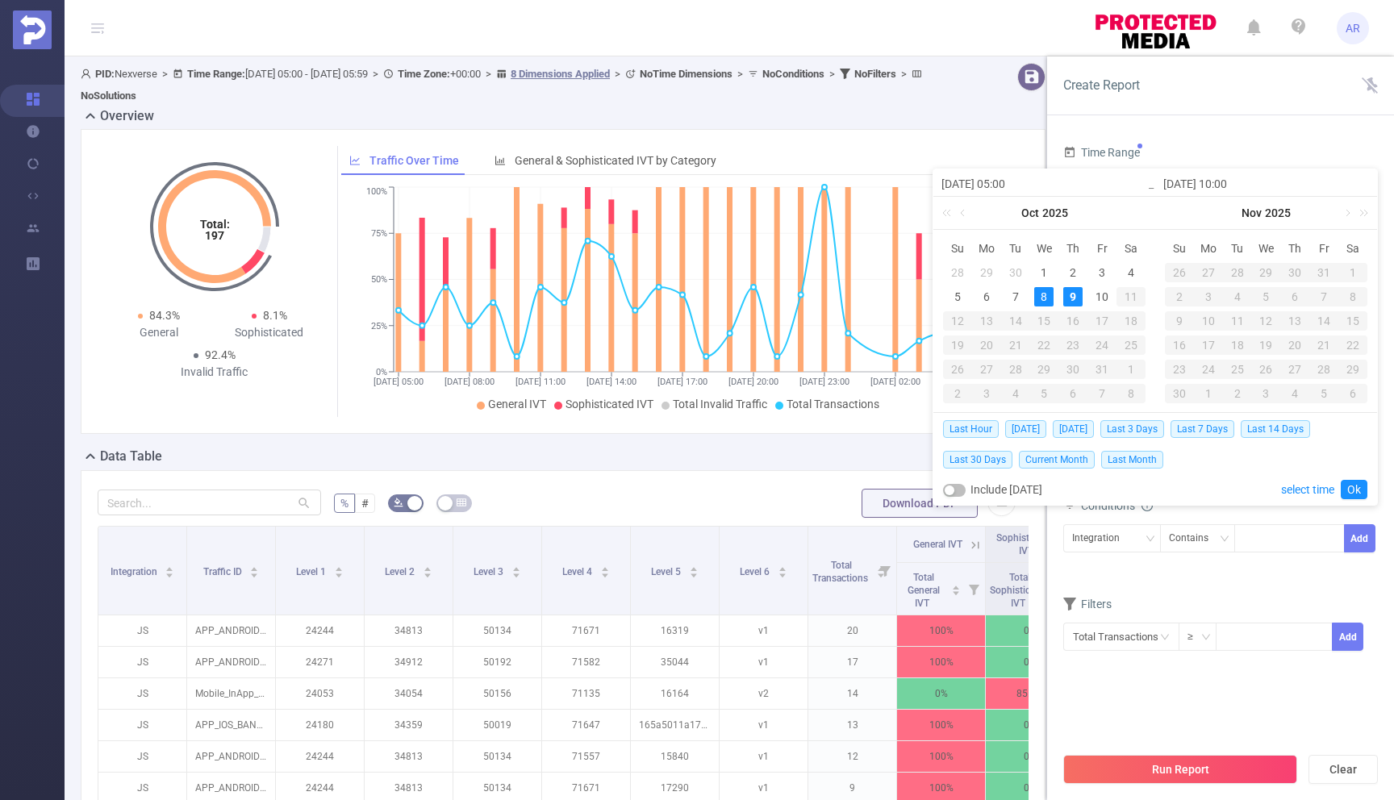
type input "[DATE] 23:59"
click at [1356, 488] on link "Ok" at bounding box center [1354, 489] width 27 height 19
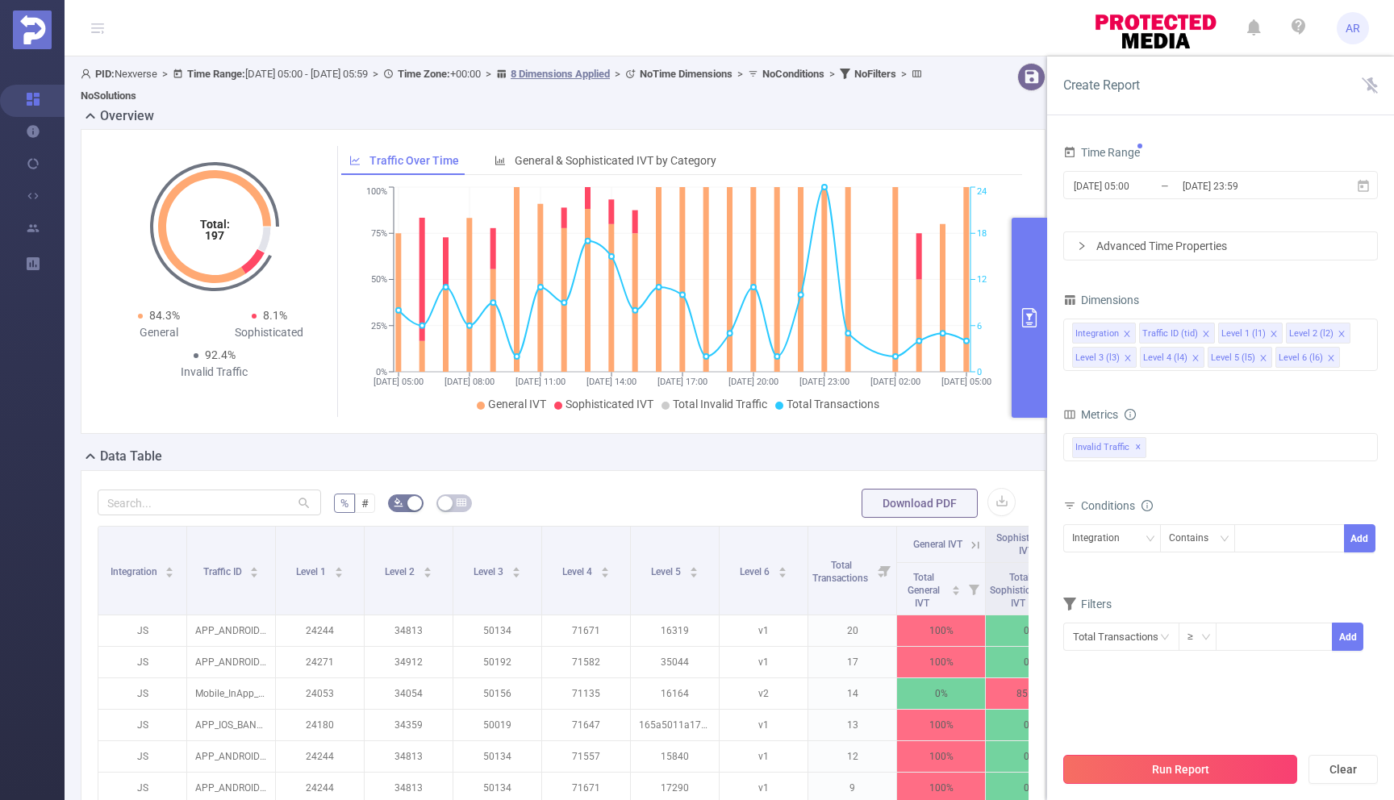
click at [1160, 772] on button "Run Report" at bounding box center [1180, 769] width 234 height 29
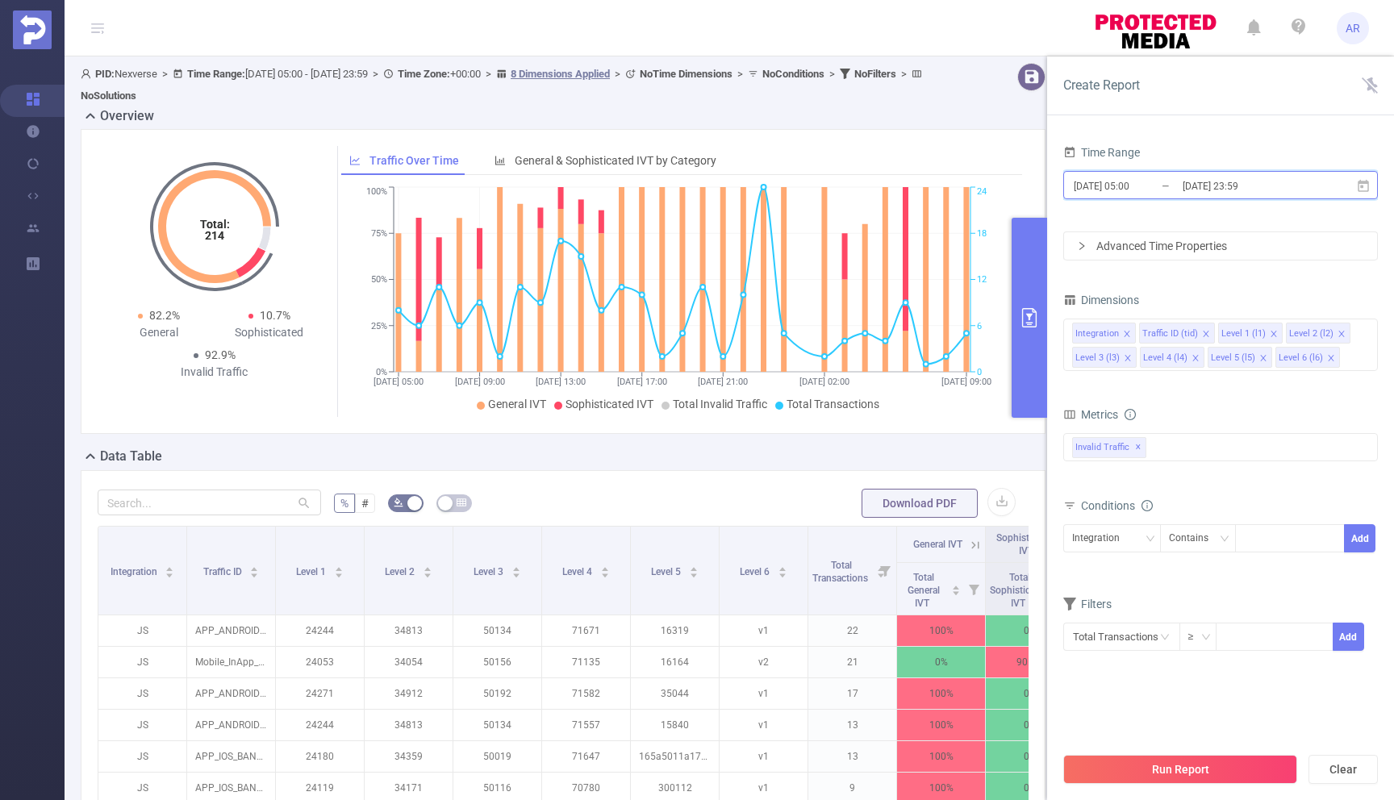
click at [1360, 187] on icon at bounding box center [1362, 185] width 11 height 12
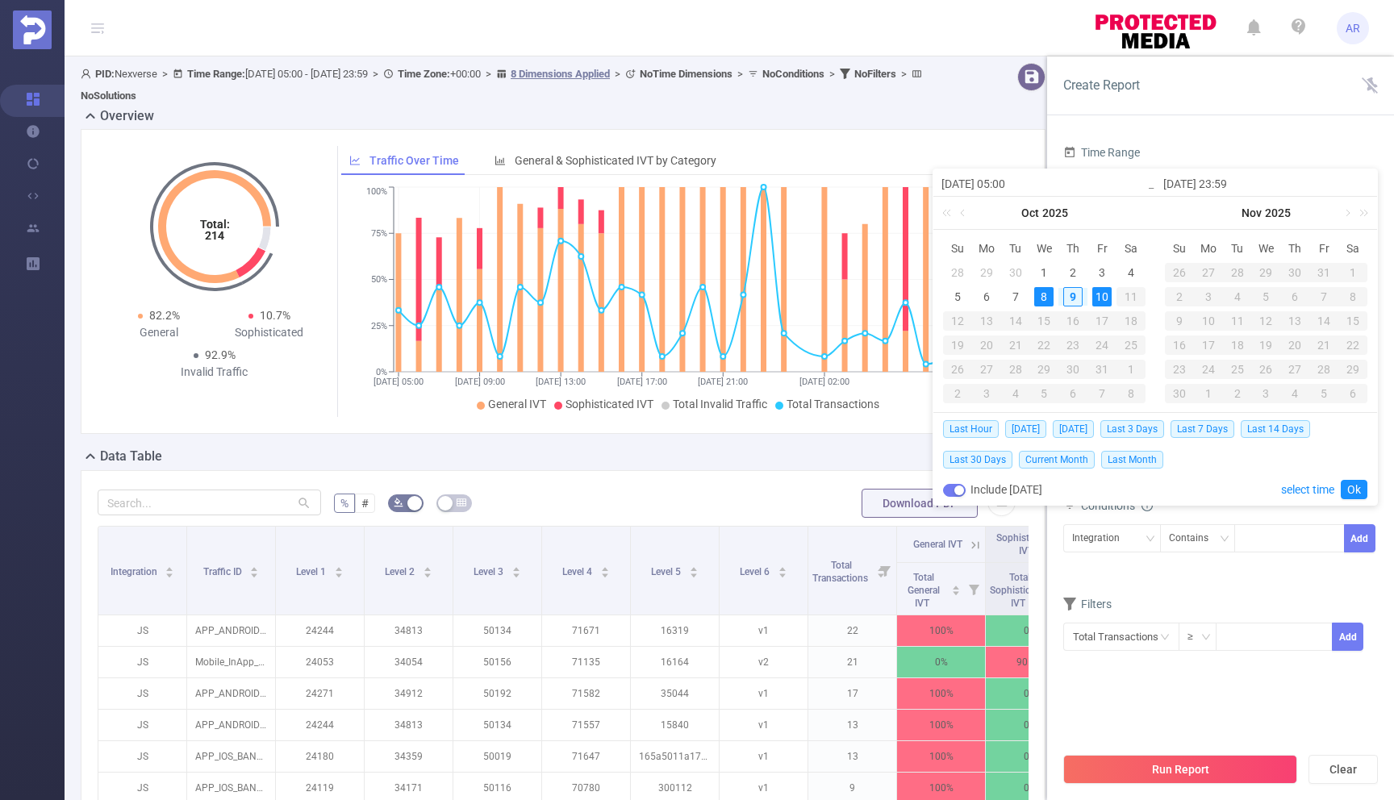
click at [1101, 297] on div "10" at bounding box center [1101, 296] width 19 height 19
click at [1070, 293] on div "9" at bounding box center [1072, 296] width 19 height 19
type input "[DATE] 05:00"
type input "[DATE] 10:00"
type input "[DATE] 05:00"
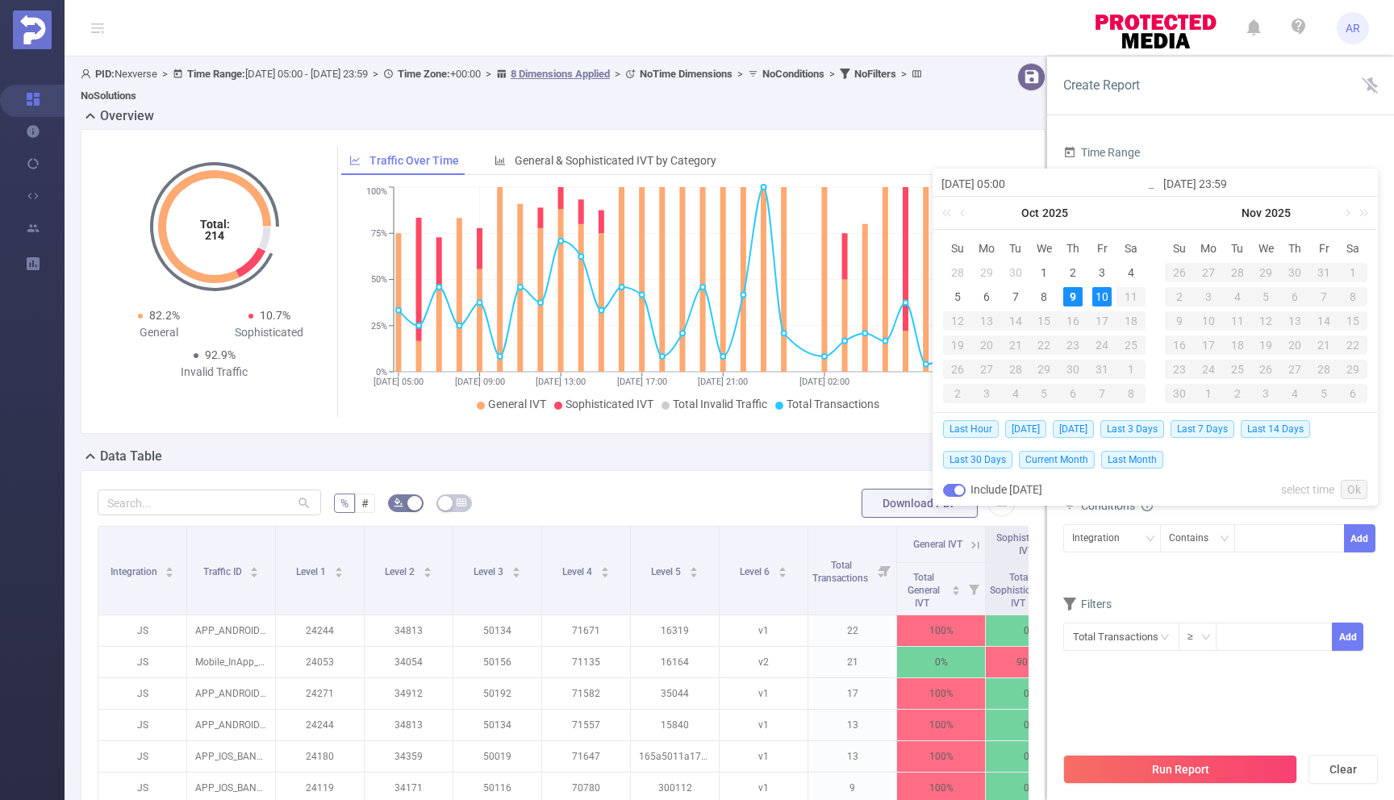
type input "[DATE] 10:00"
click at [1096, 296] on div "10" at bounding box center [1101, 296] width 19 height 19
click at [1071, 292] on div "9" at bounding box center [1072, 296] width 19 height 19
click at [1349, 490] on link "Ok" at bounding box center [1354, 489] width 27 height 19
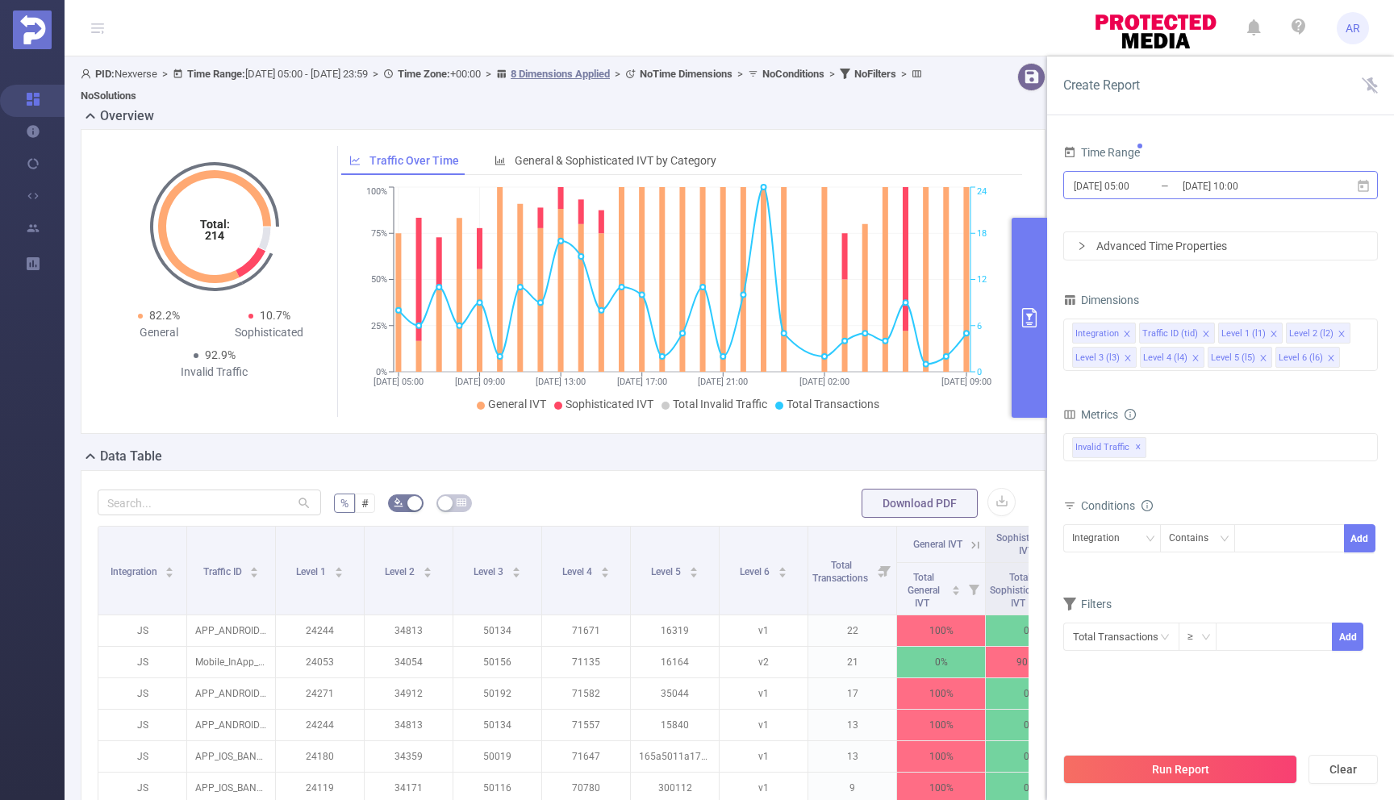
click at [1265, 186] on input "[DATE] 10:00" at bounding box center [1246, 186] width 131 height 22
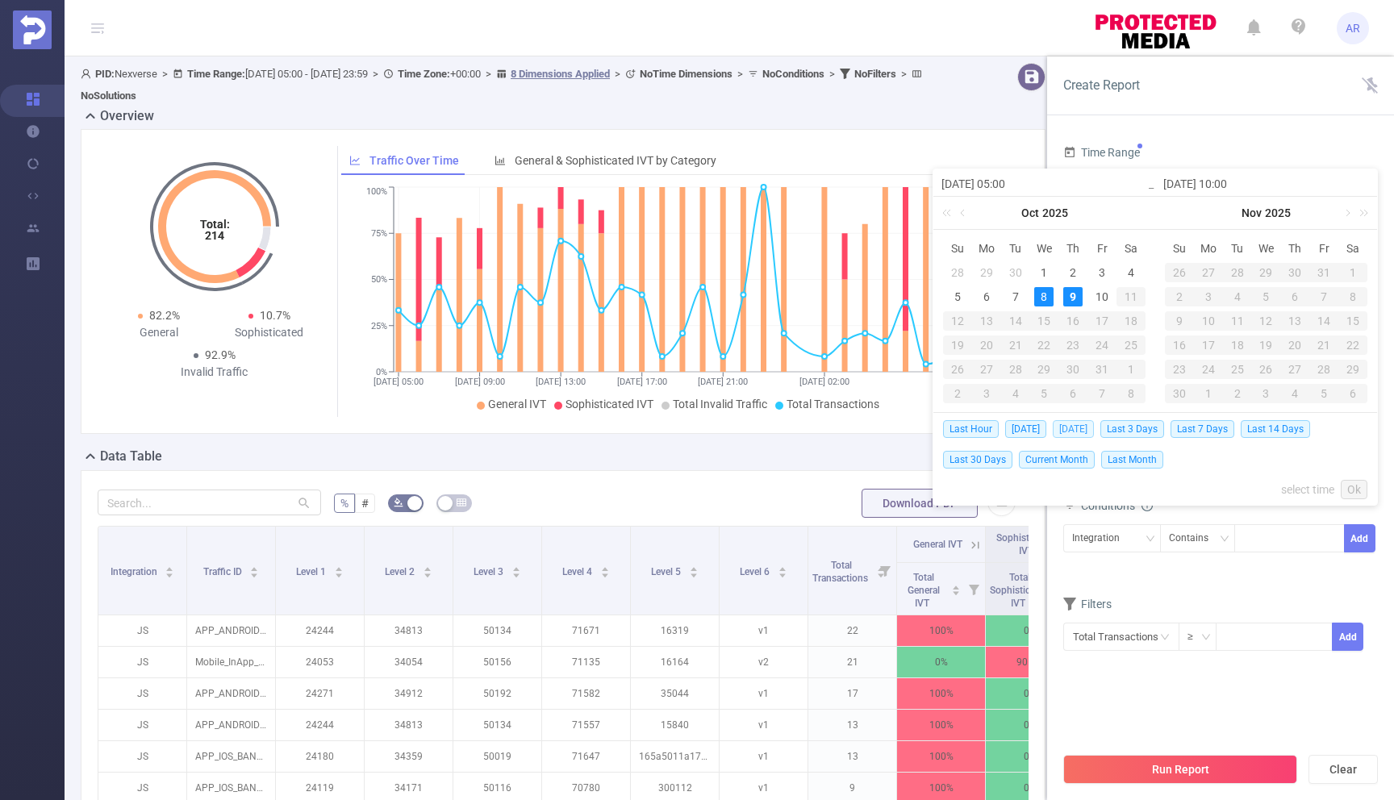
click at [1065, 434] on span "[DATE]" at bounding box center [1073, 429] width 41 height 18
type input "[DATE] 00:00"
type input "[DATE] 23:59"
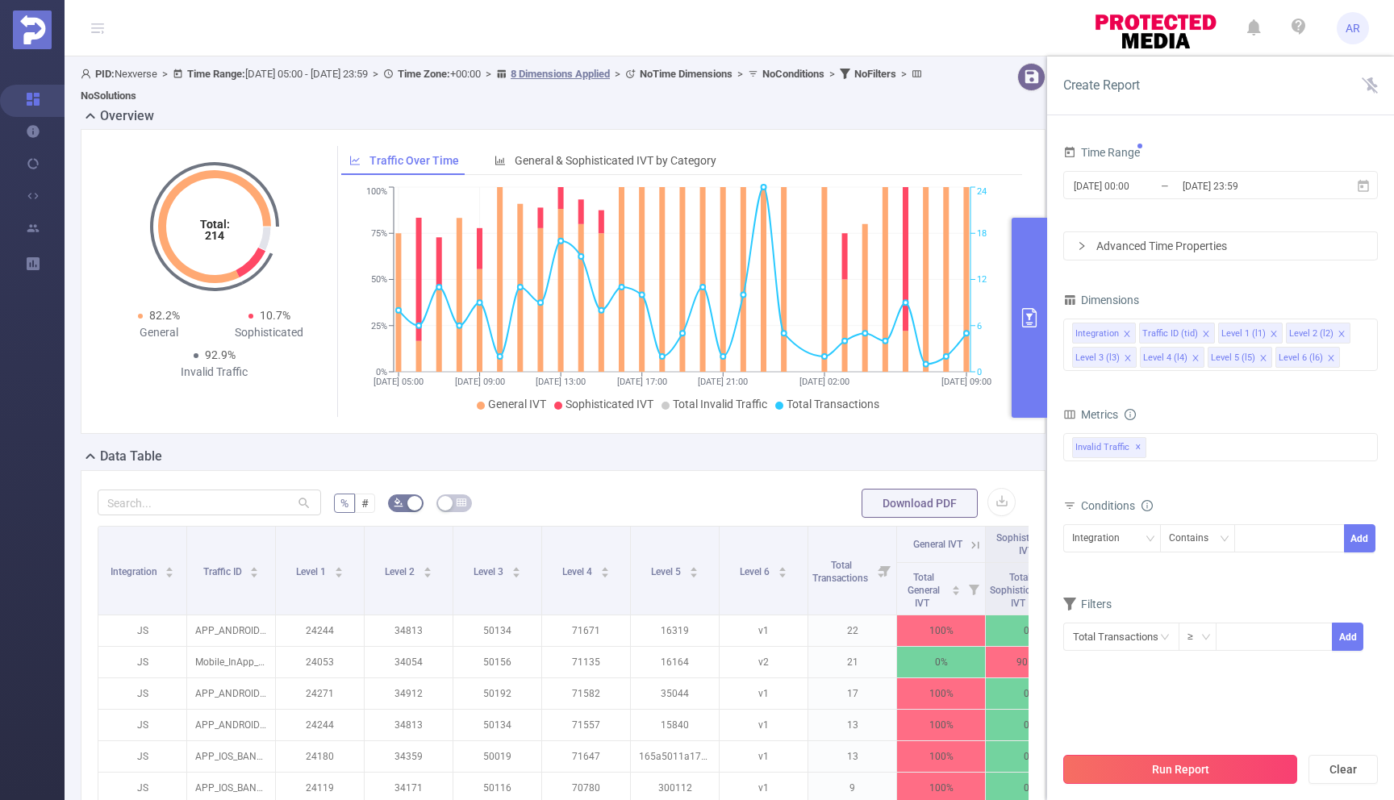
click at [1154, 760] on button "Run Report" at bounding box center [1180, 769] width 234 height 29
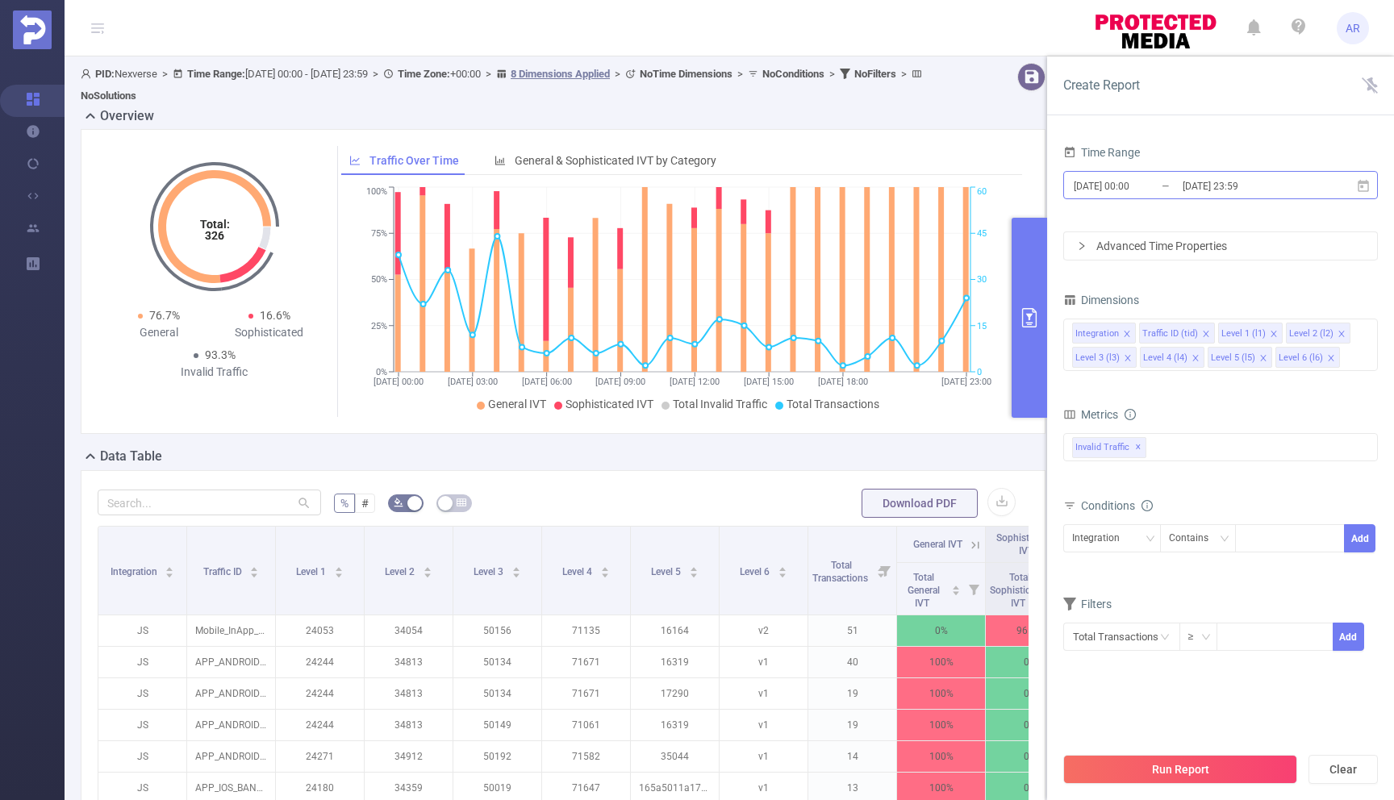
click at [1211, 193] on input "[DATE] 23:59" at bounding box center [1246, 186] width 131 height 22
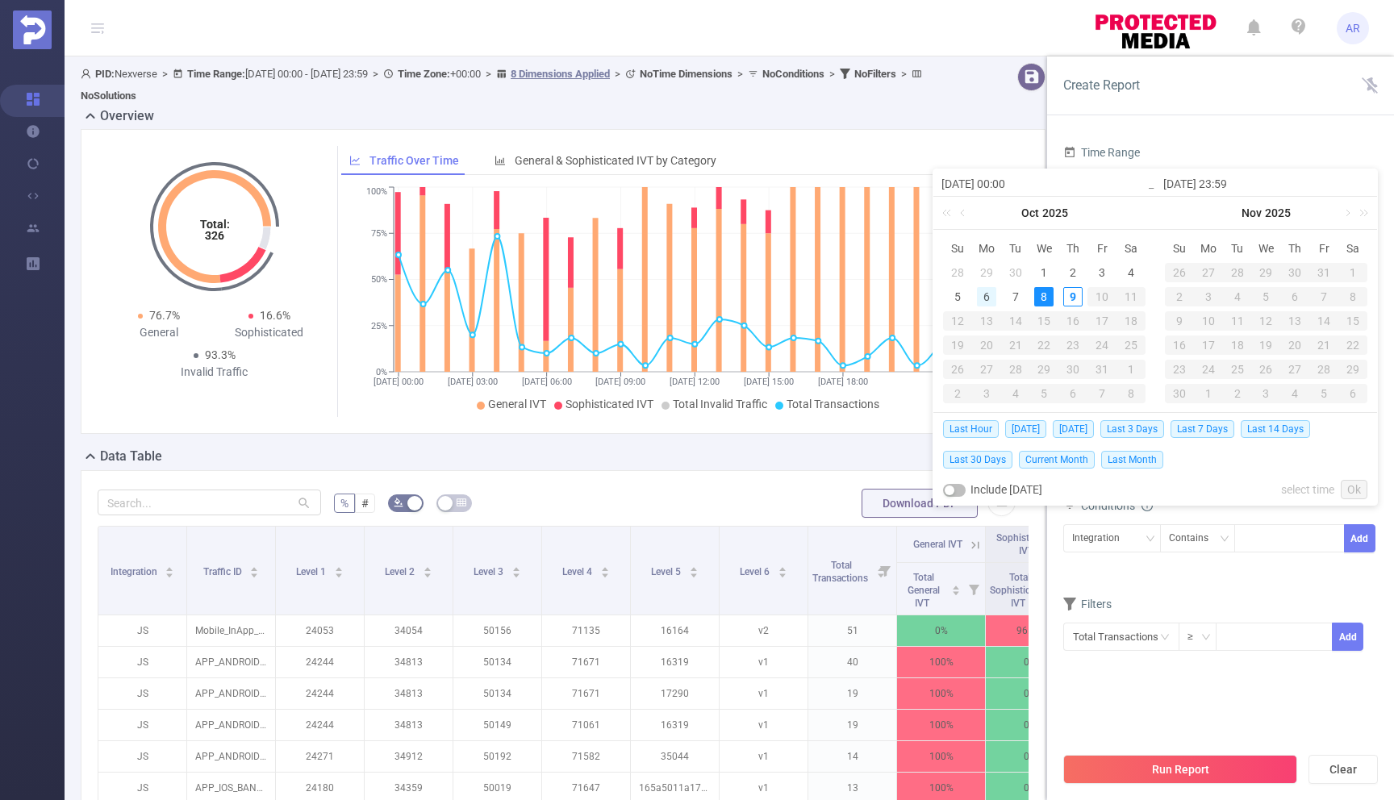
click at [987, 295] on div "6" at bounding box center [986, 296] width 19 height 19
click at [1013, 298] on div "7" at bounding box center [1015, 296] width 19 height 19
type input "[DATE] 00:00"
type input "[DATE] 23:59"
type input "[DATE] 00:00"
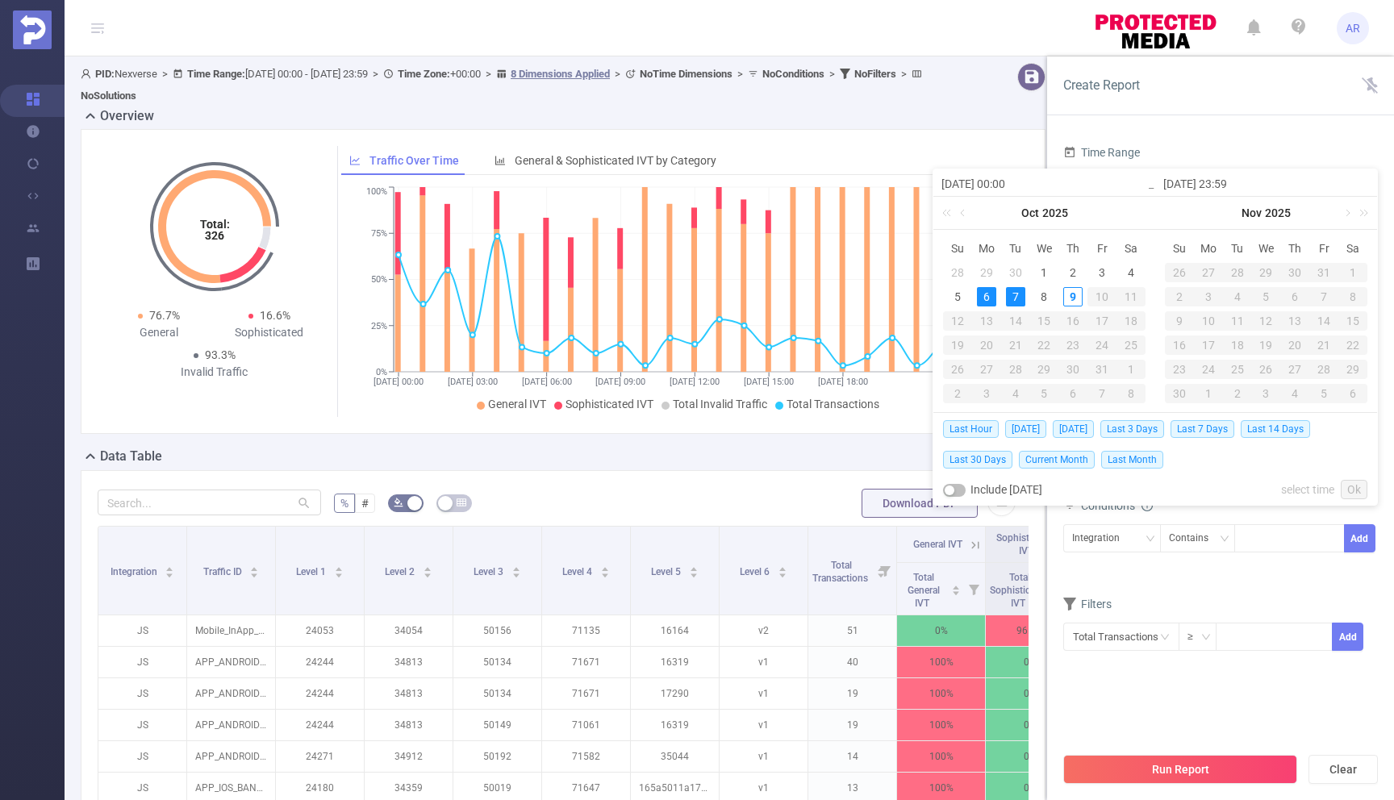
type input "[DATE] 23:59"
click at [1345, 485] on link "Ok" at bounding box center [1354, 489] width 27 height 19
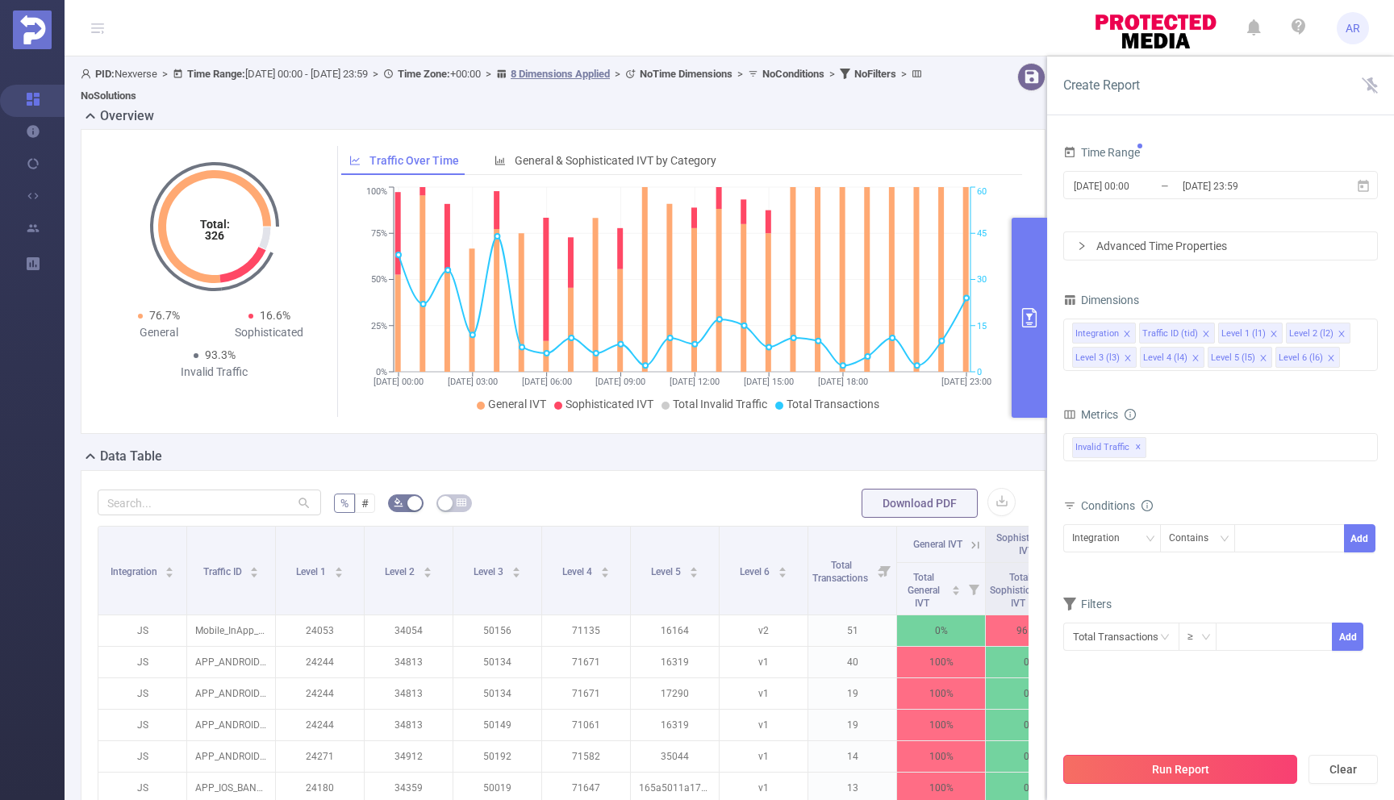
click at [1125, 765] on button "Run Report" at bounding box center [1180, 769] width 234 height 29
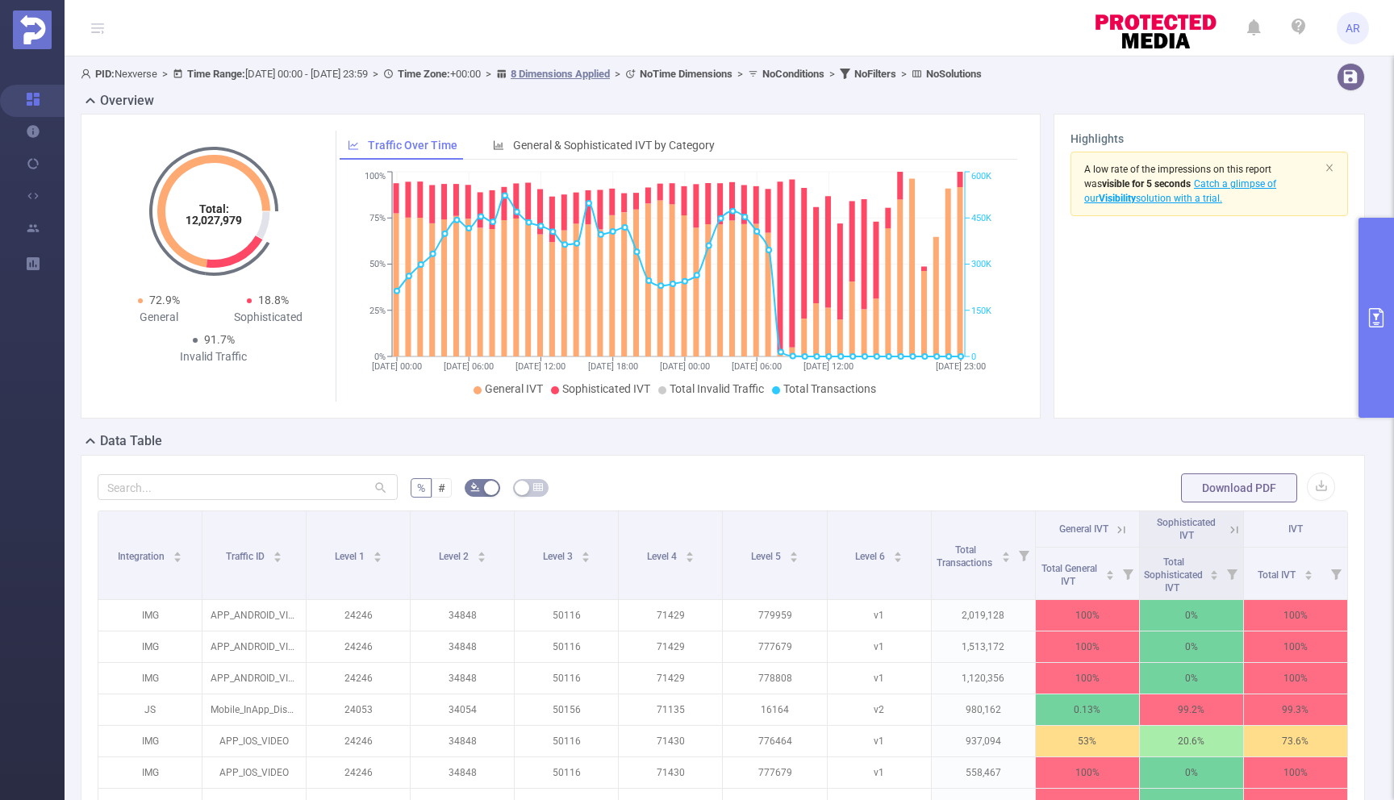
click at [1046, 446] on div "Data Table" at bounding box center [729, 443] width 1297 height 23
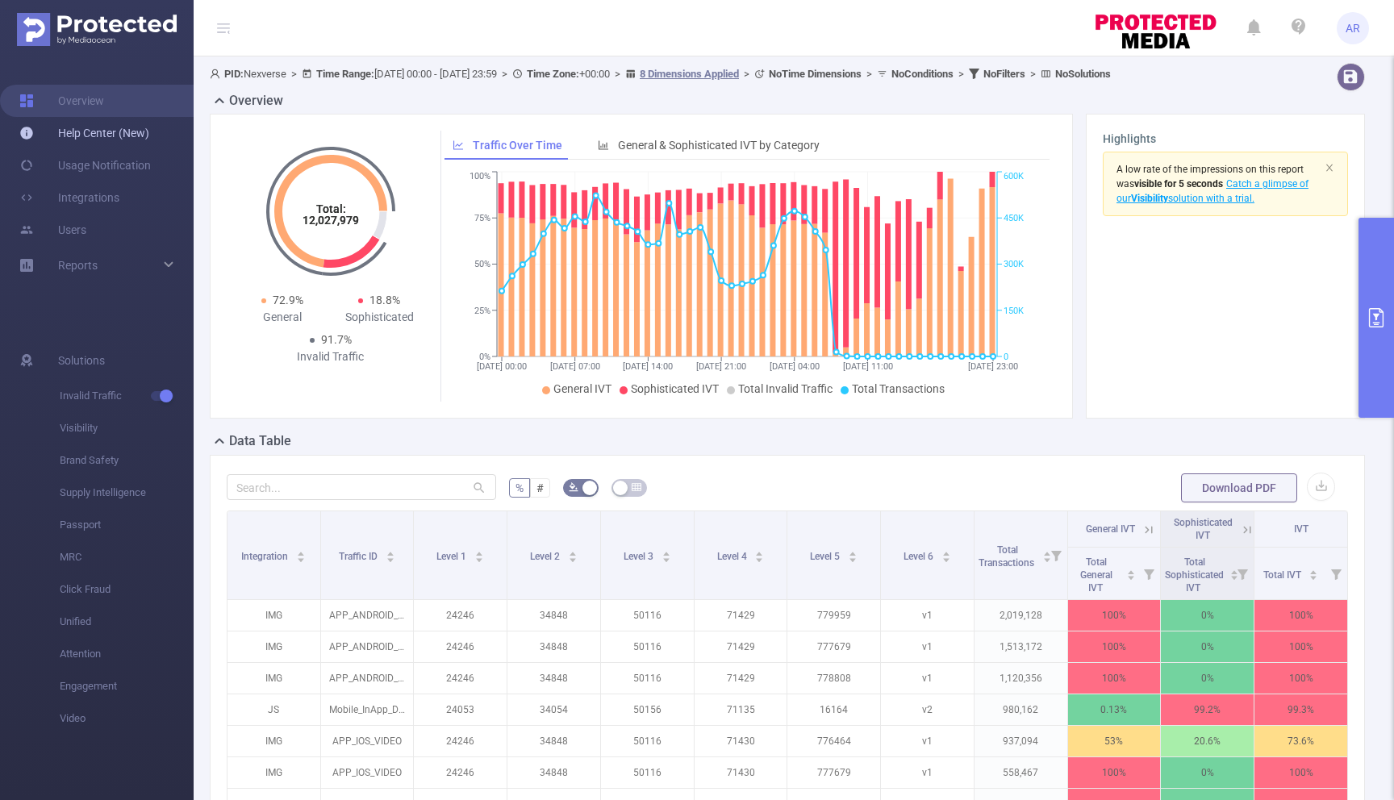
click at [69, 133] on link "Help Center (New)" at bounding box center [84, 133] width 130 height 32
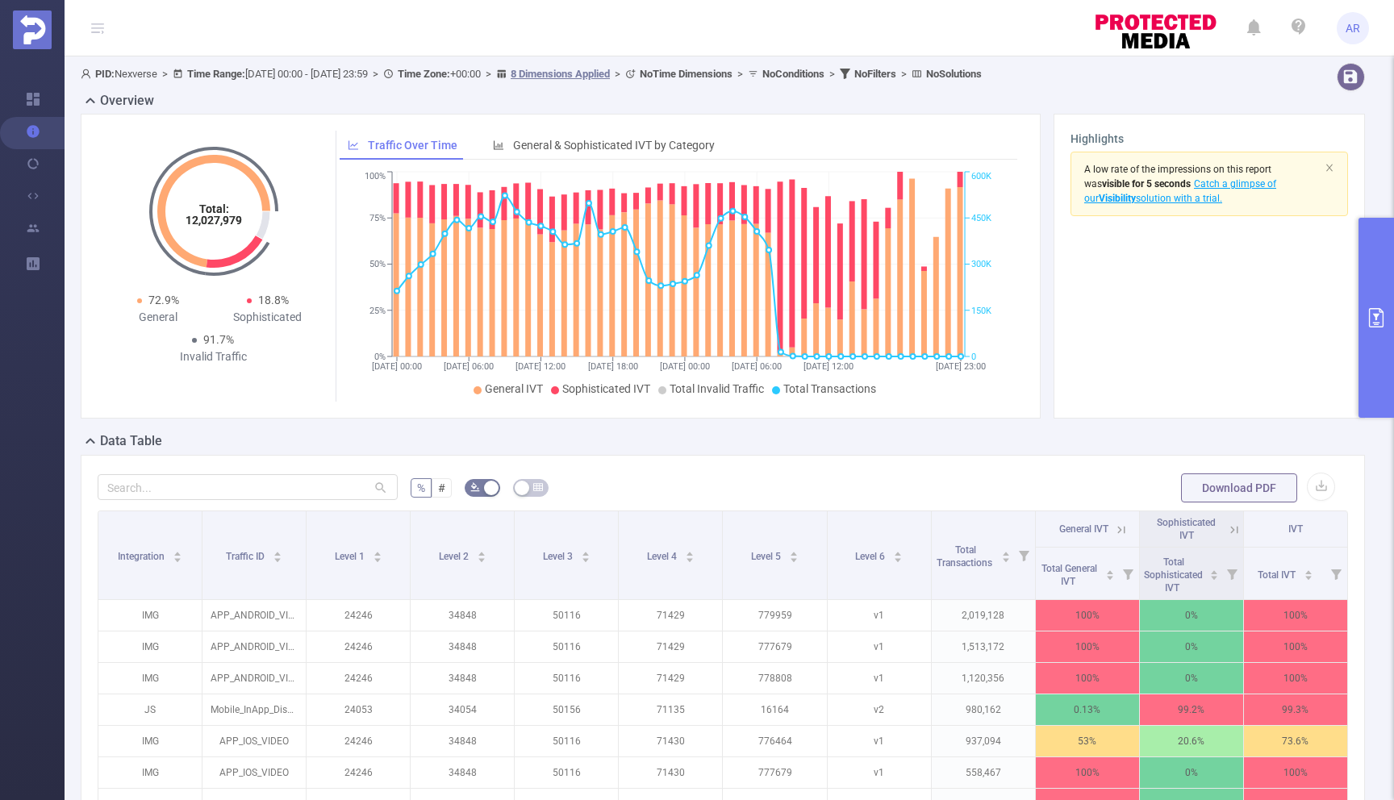
click at [1358, 21] on span "AR" at bounding box center [1352, 28] width 15 height 32
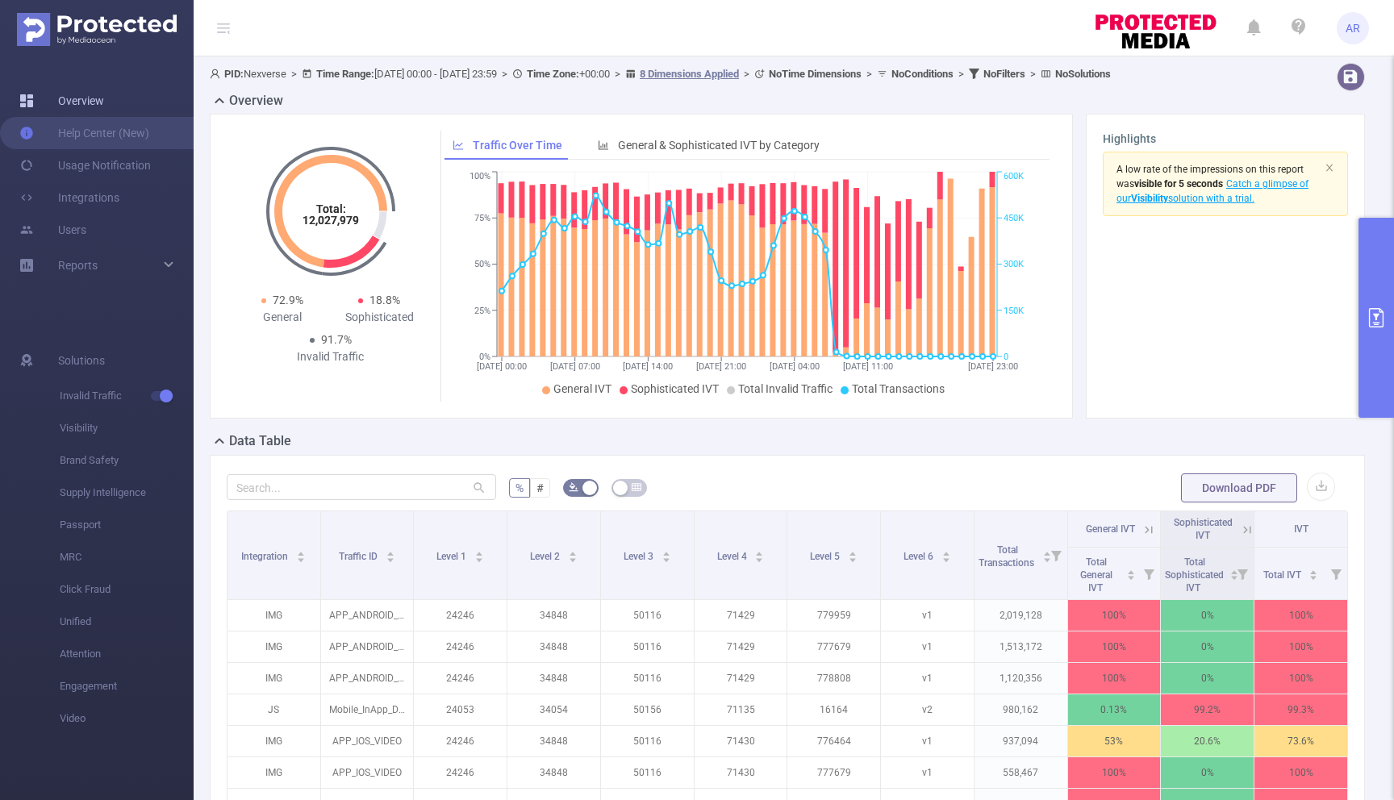
click at [75, 99] on link "Overview" at bounding box center [61, 101] width 85 height 32
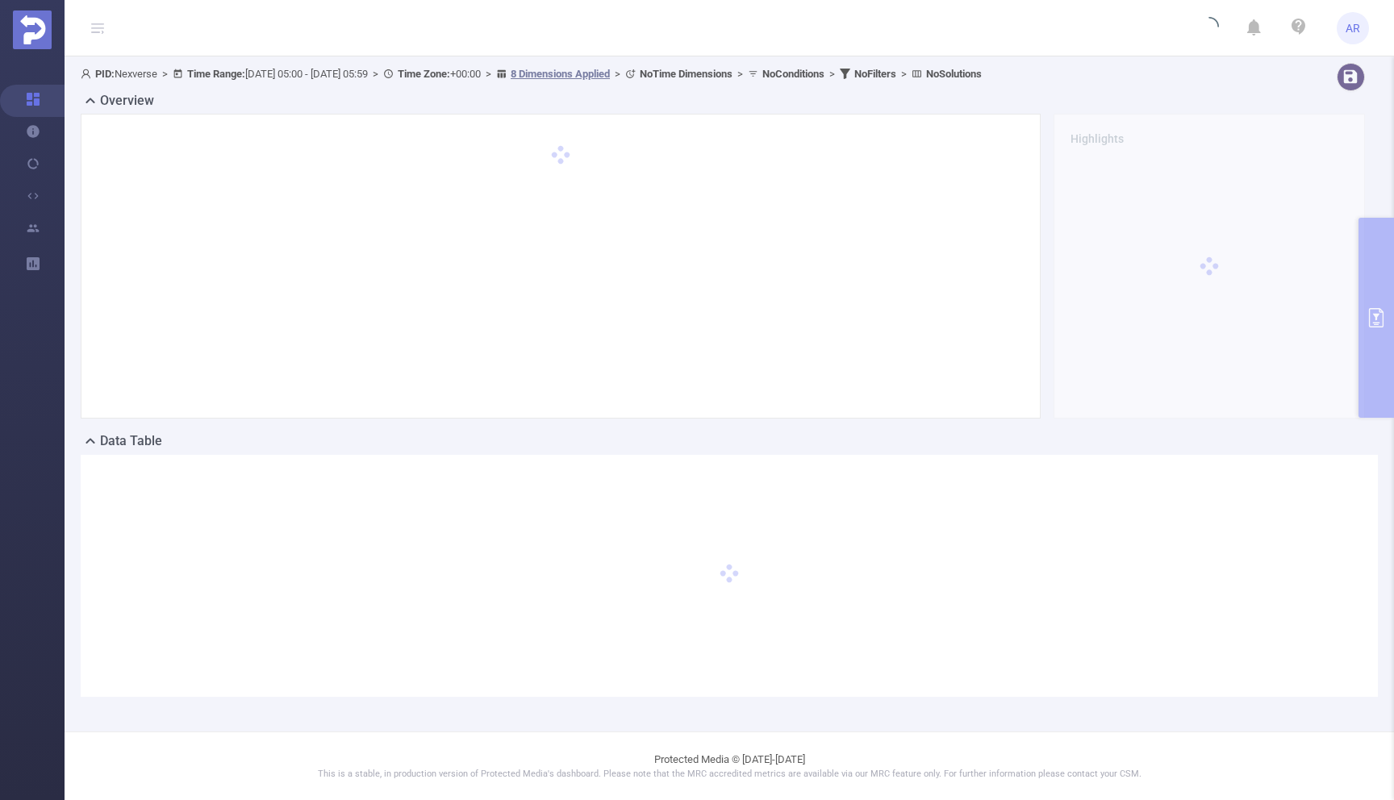
type input "[DATE] 05:00"
type input "[DATE] 05:59"
